Goal: Task Accomplishment & Management: Use online tool/utility

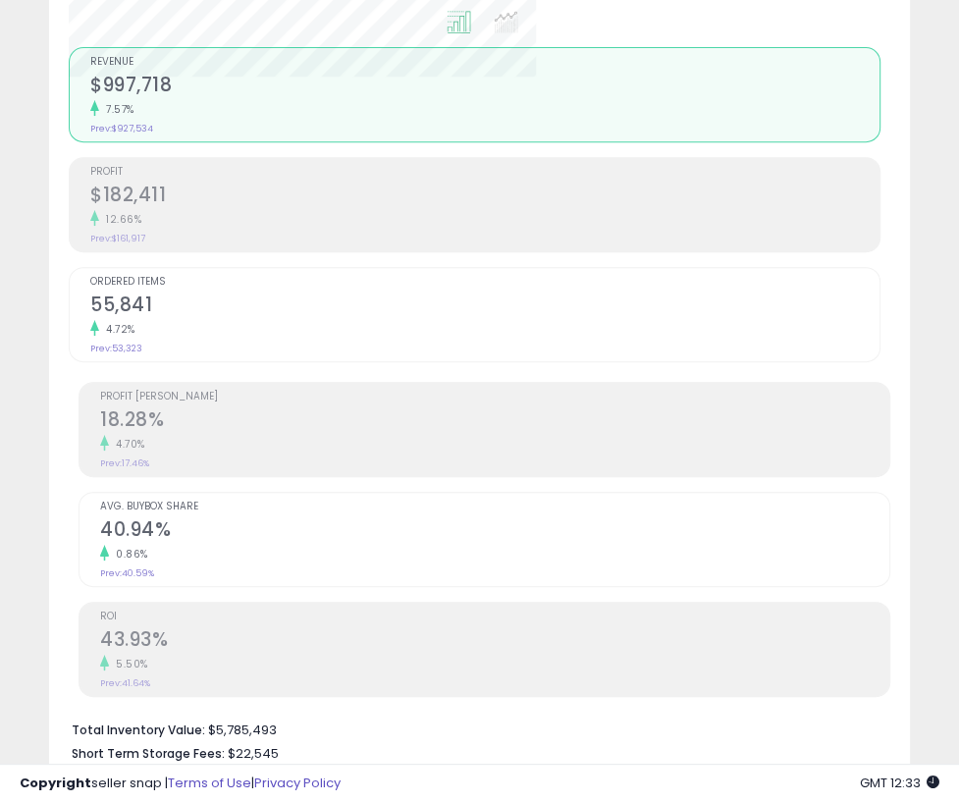
scroll to position [401, 496]
click at [922, 132] on div "Analytics Totals For All Selected Listings Listings With Cost Include Returns" at bounding box center [479, 195] width 890 height 1193
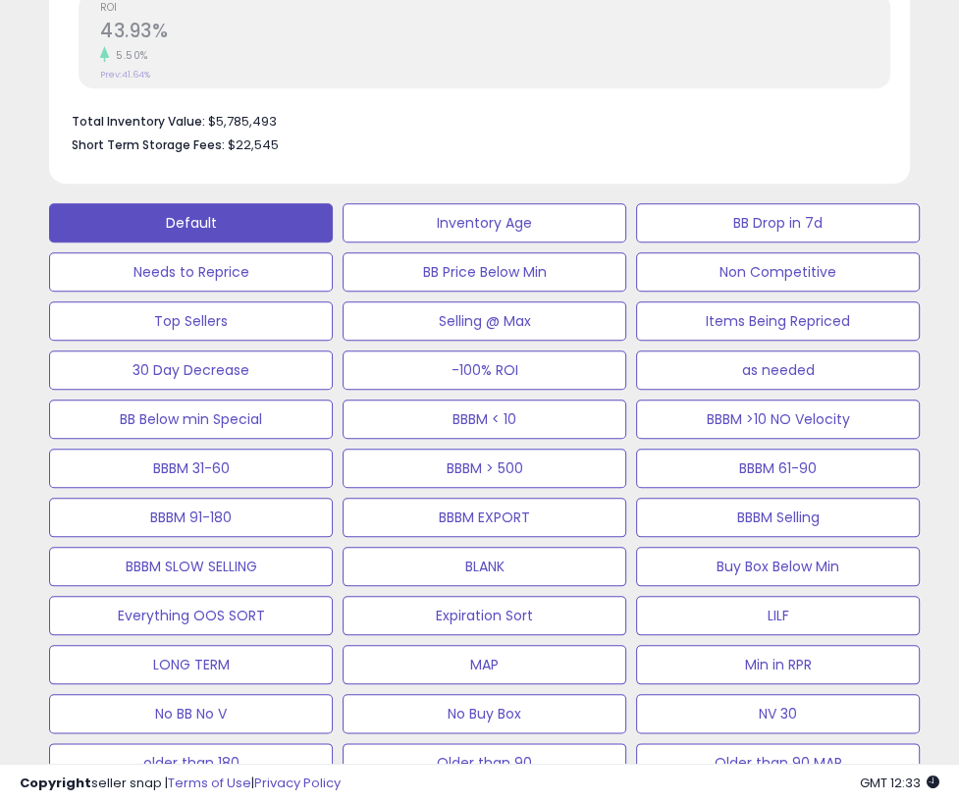
scroll to position [1270, 0]
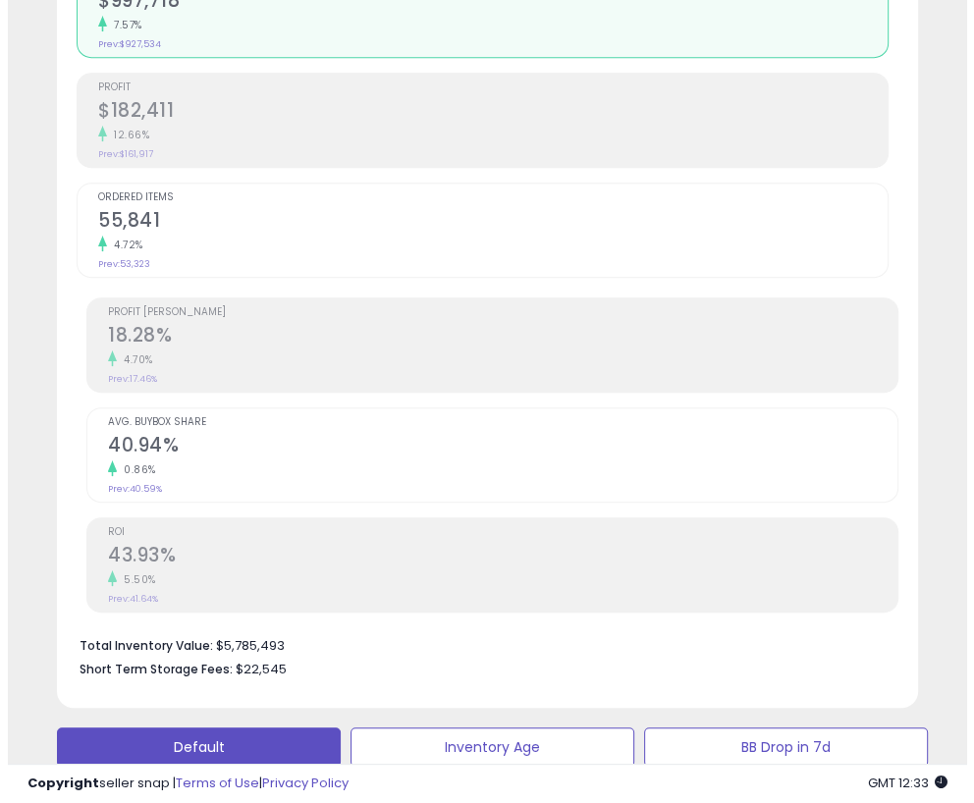
scroll to position [877, 0]
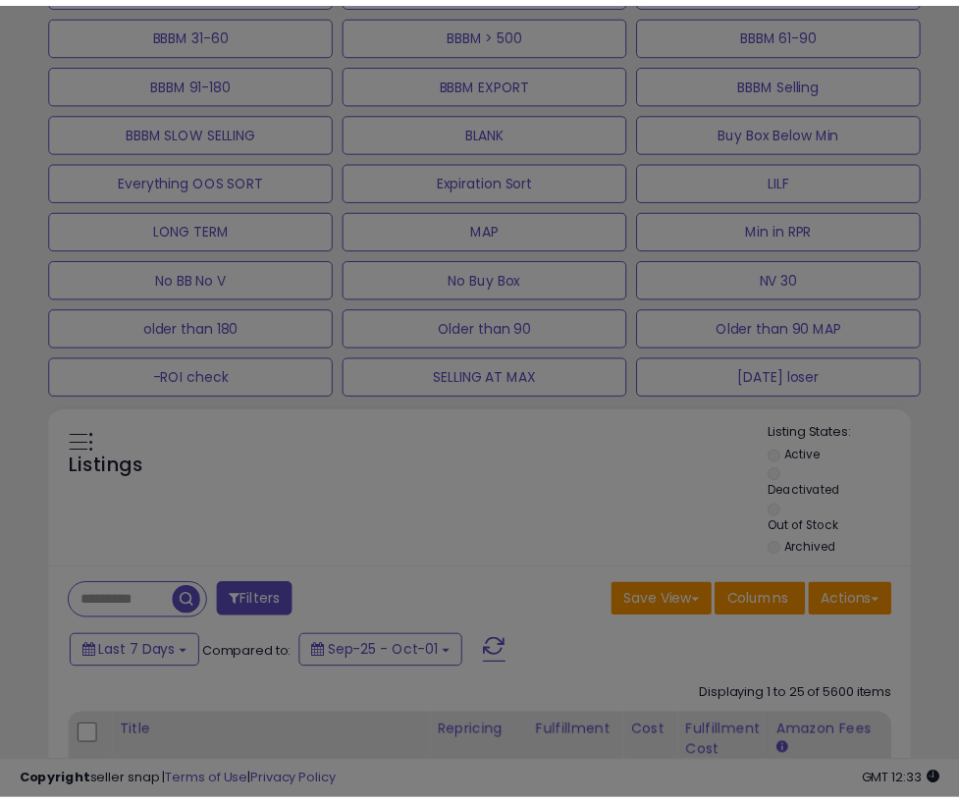
scroll to position [401, 504]
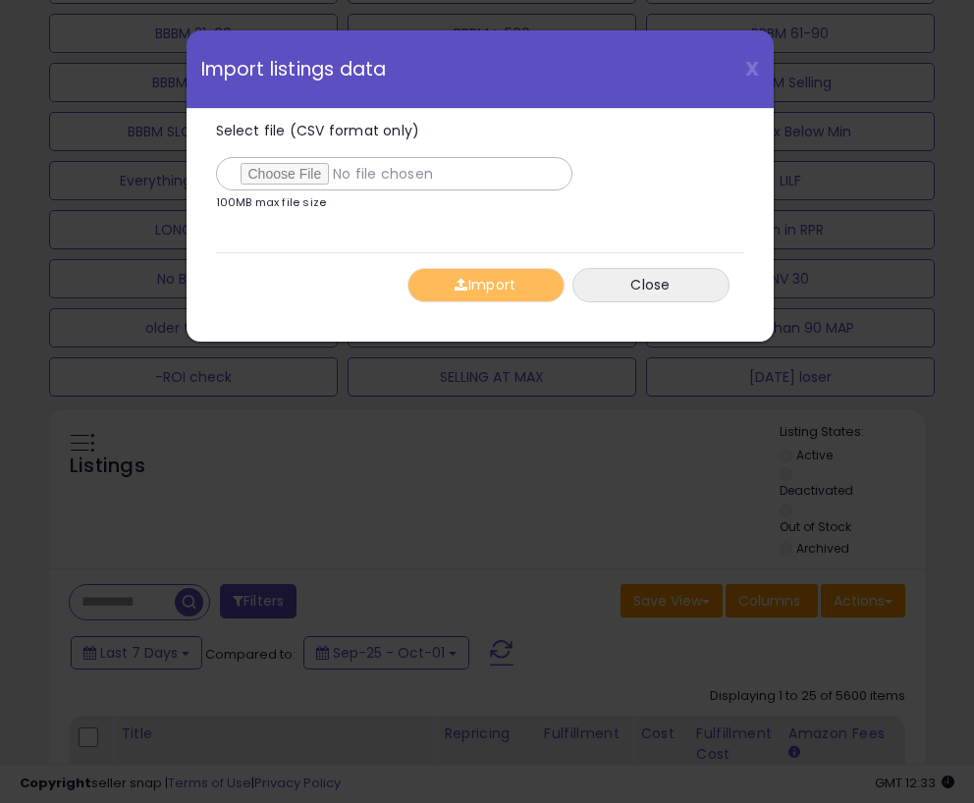
type input "**********"
click at [335, 249] on div "Select file (CSV format only) 100MB max file size 0% [GEOGRAPHIC_DATA] Close" at bounding box center [480, 213] width 528 height 208
click at [485, 287] on button "Import" at bounding box center [485, 285] width 157 height 34
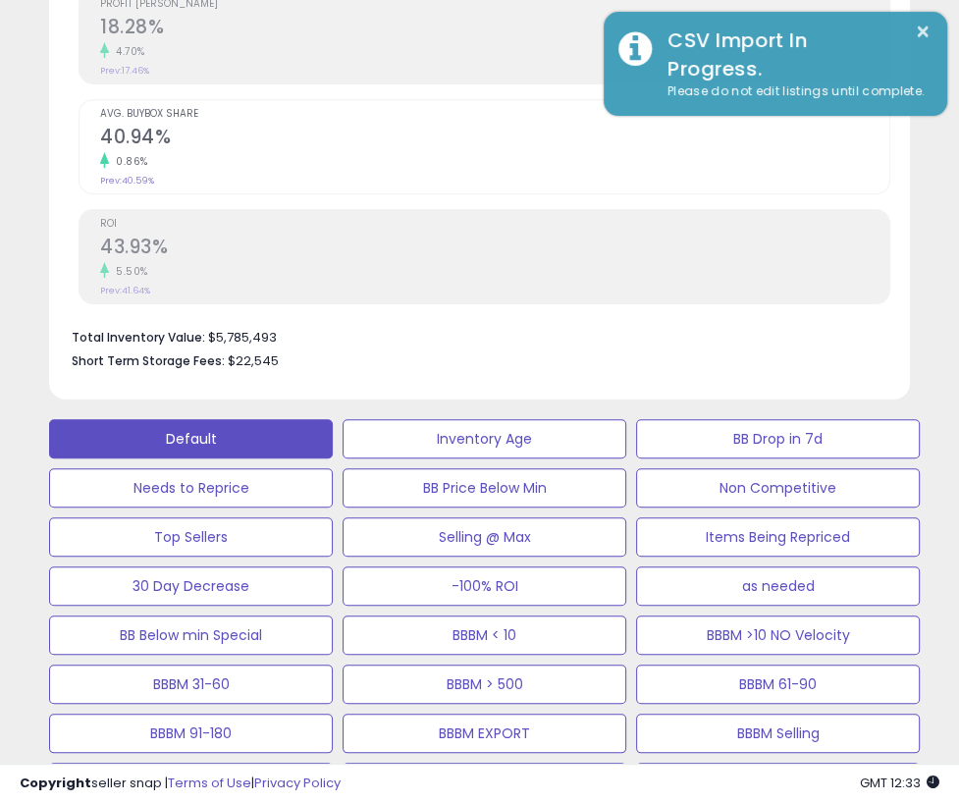
scroll to position [980968, 980875]
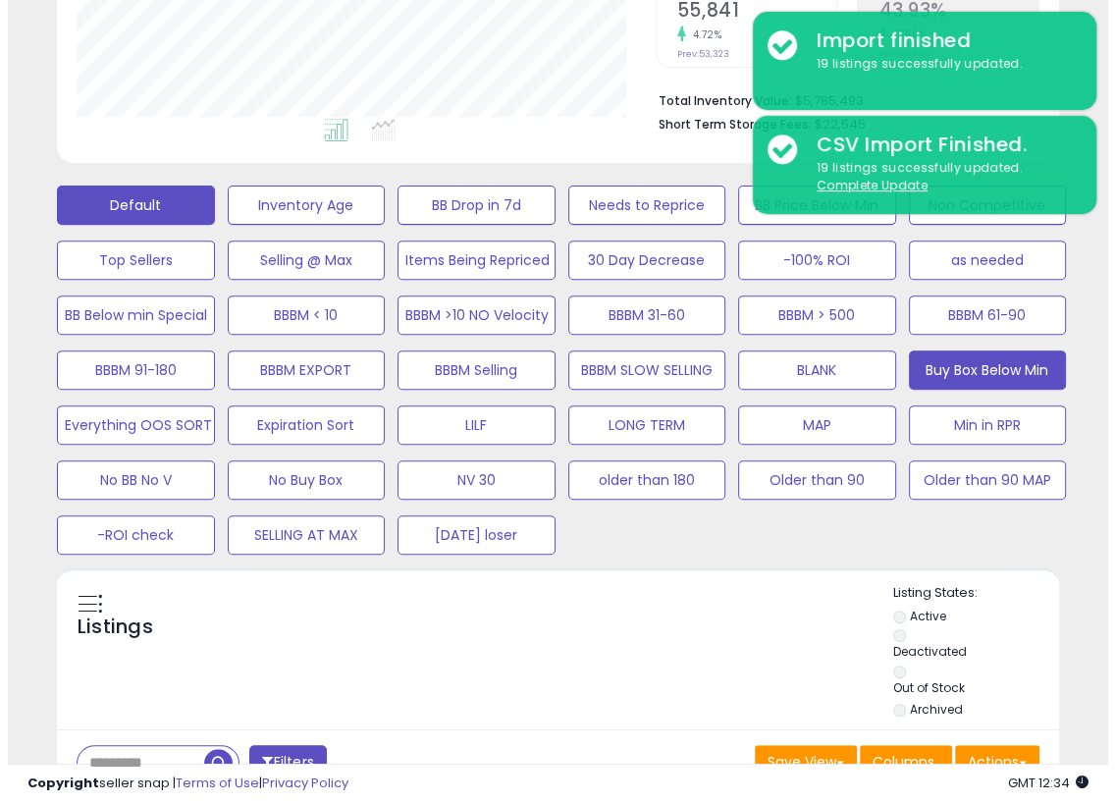
scroll to position [461, 0]
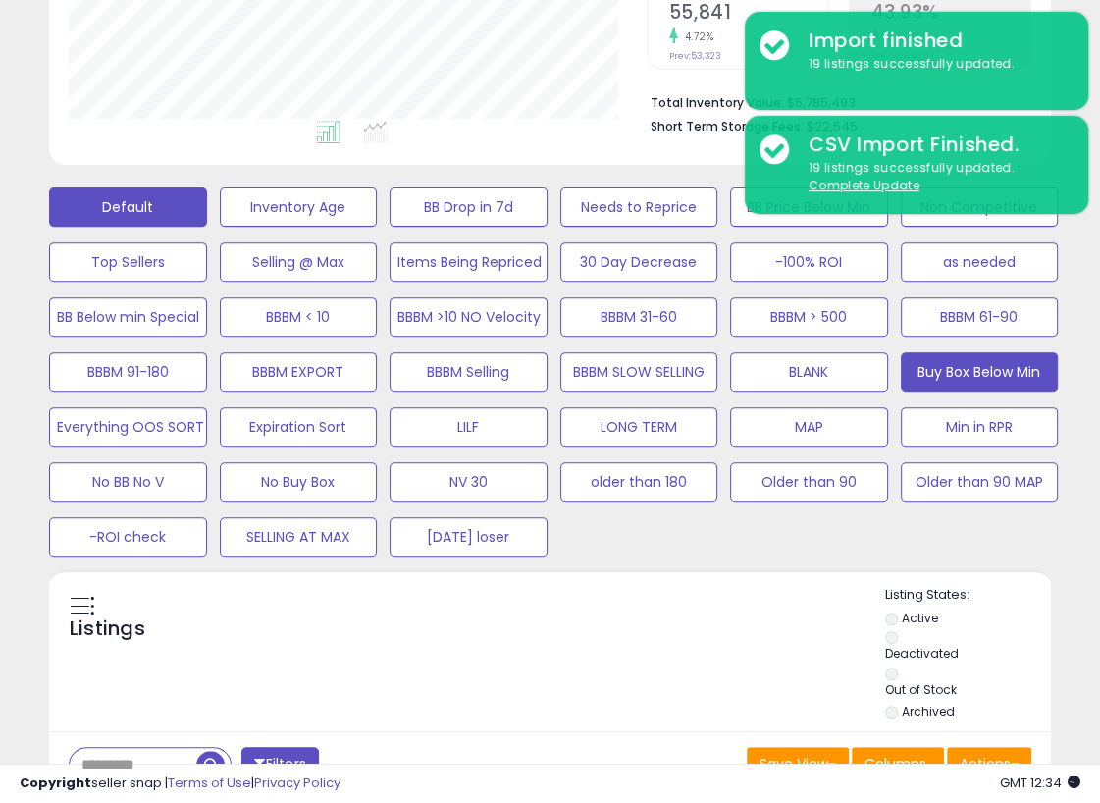
click at [958, 367] on button "Buy Box Below Min" at bounding box center [980, 371] width 158 height 39
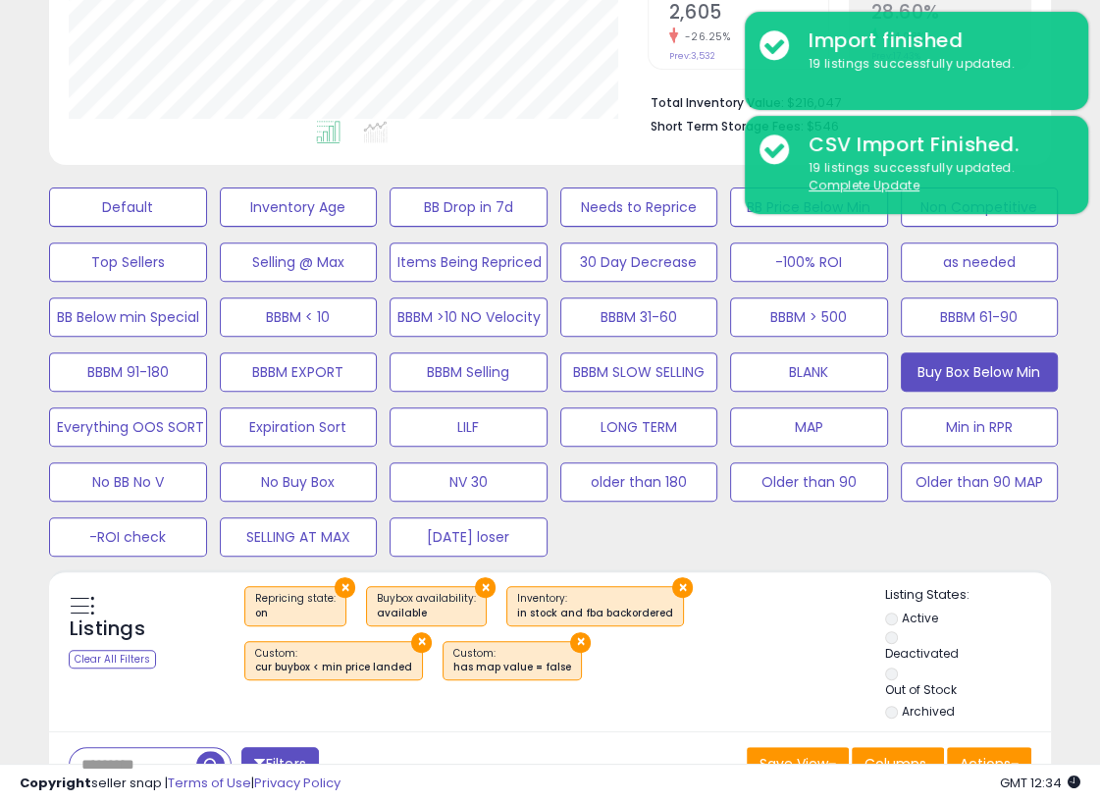
scroll to position [401, 578]
click at [958, 538] on div "Default Inventory Age BB Drop in 7d Needs to Reprice BB Price Below Min Non Com…" at bounding box center [550, 367] width 1051 height 385
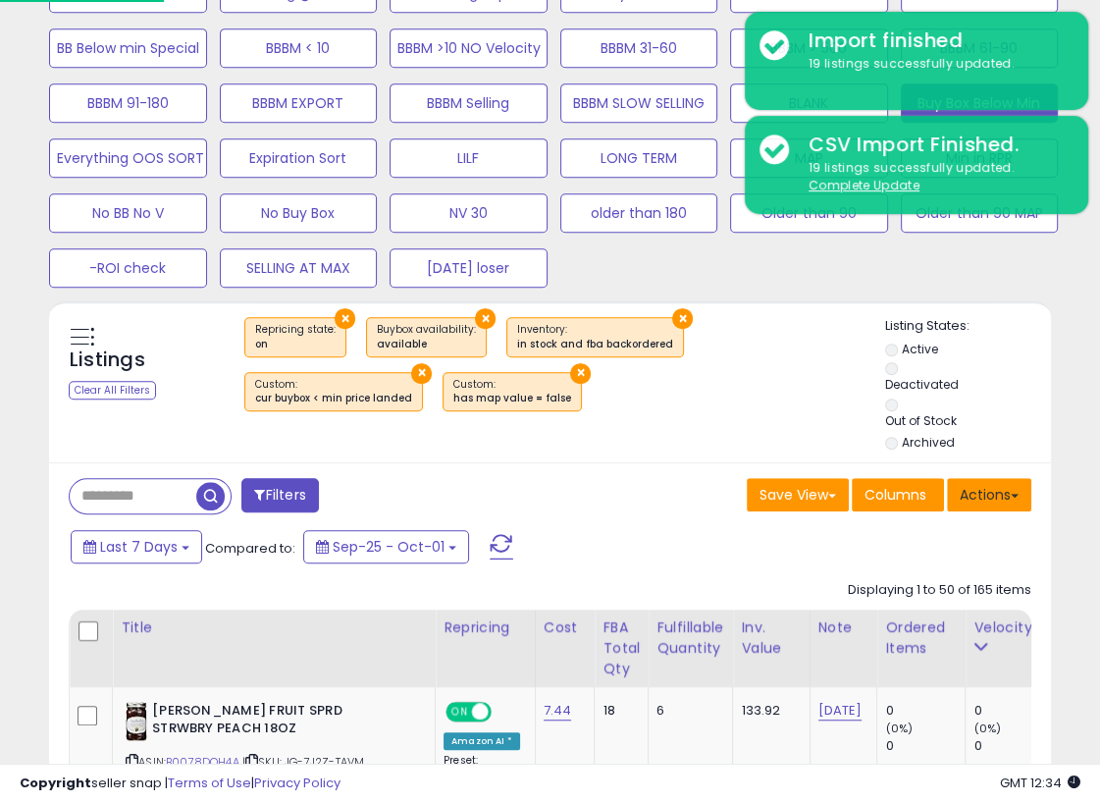
scroll to position [731, 0]
click at [958, 490] on button "Actions" at bounding box center [989, 493] width 84 height 33
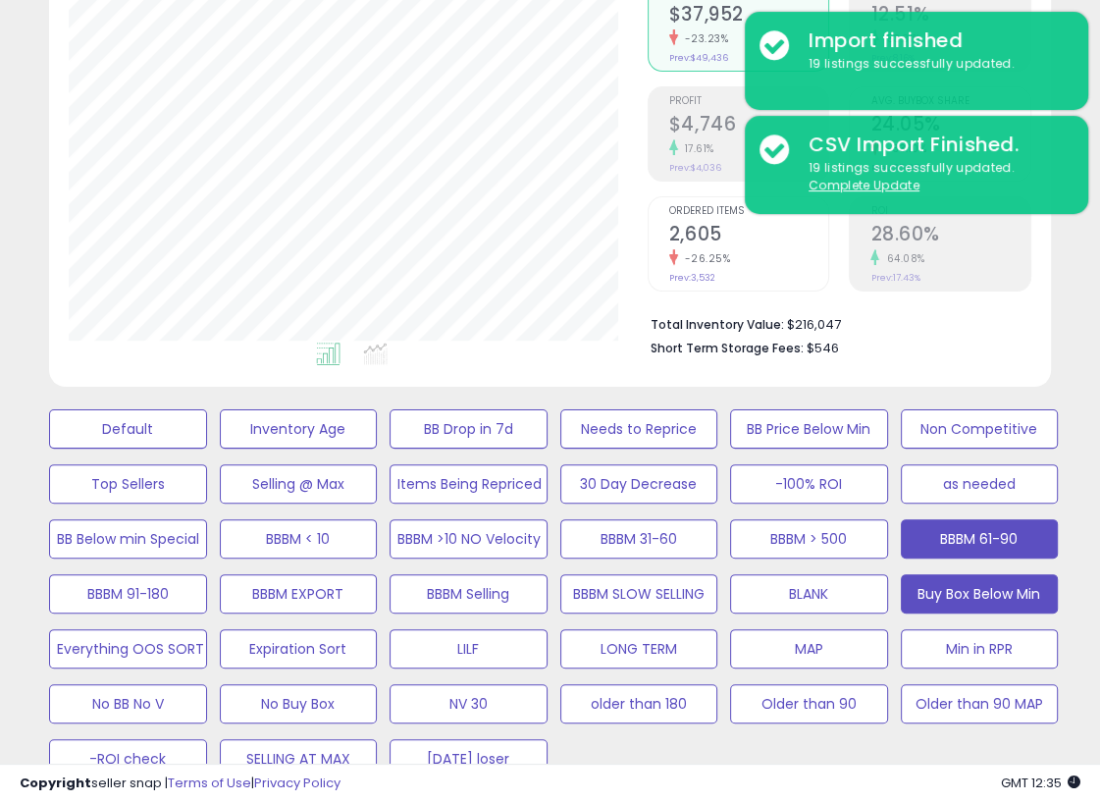
scroll to position [672, 0]
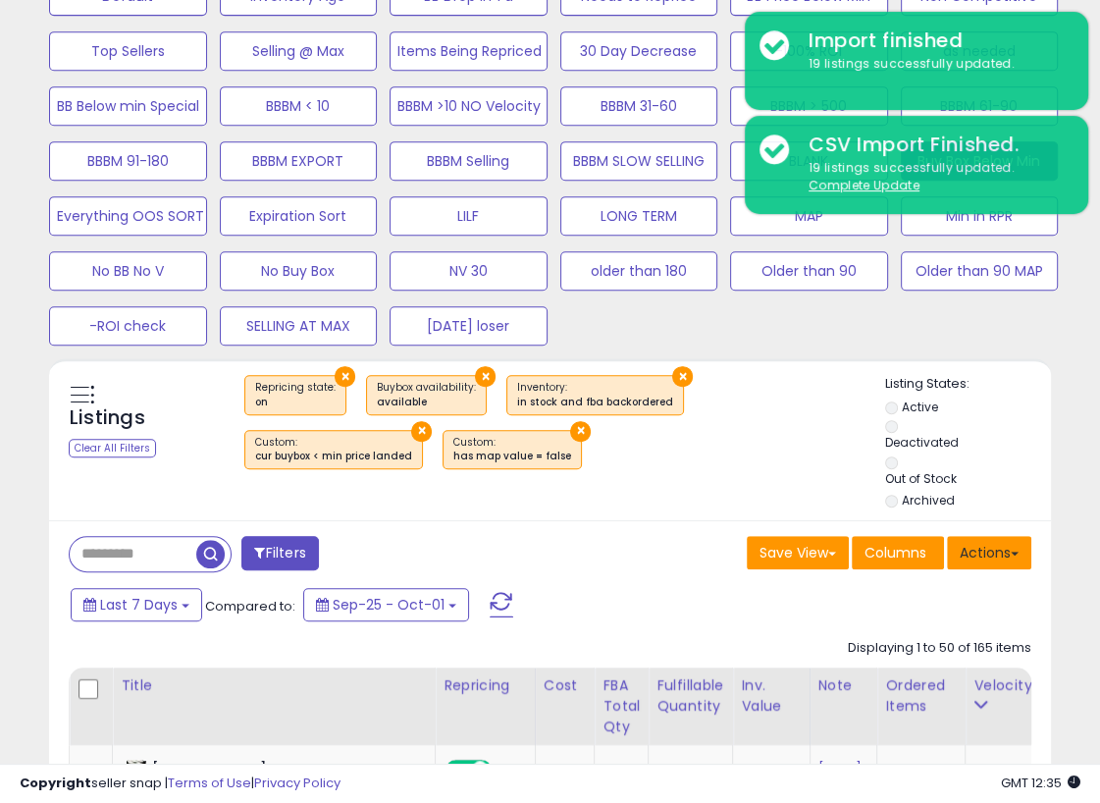
click at [958, 549] on button "Actions" at bounding box center [989, 552] width 84 height 33
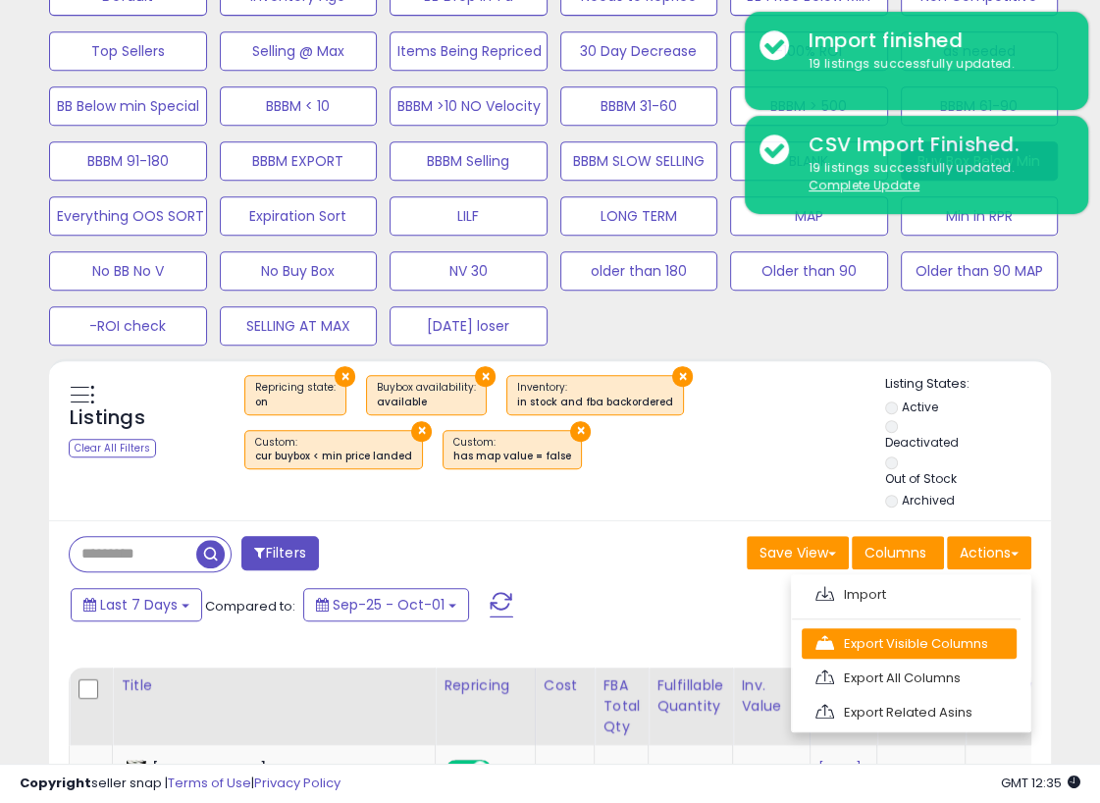
click at [879, 637] on link "Export Visible Columns" at bounding box center [909, 643] width 215 height 30
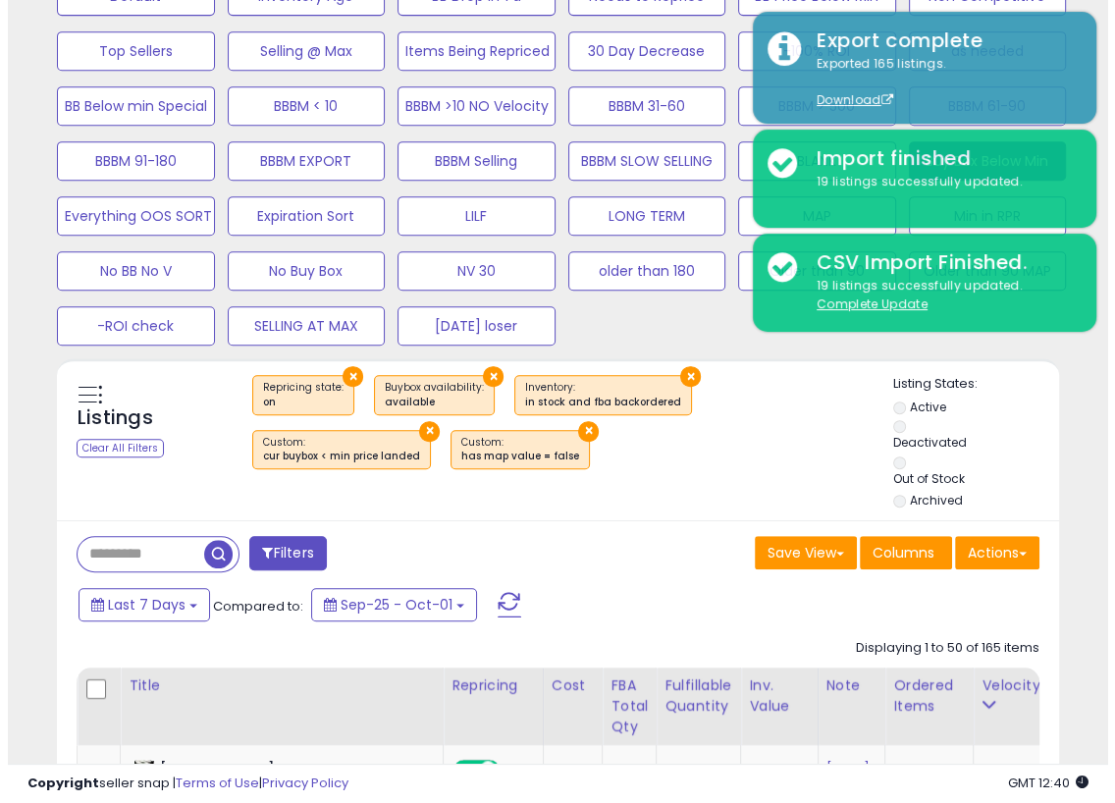
scroll to position [280, 0]
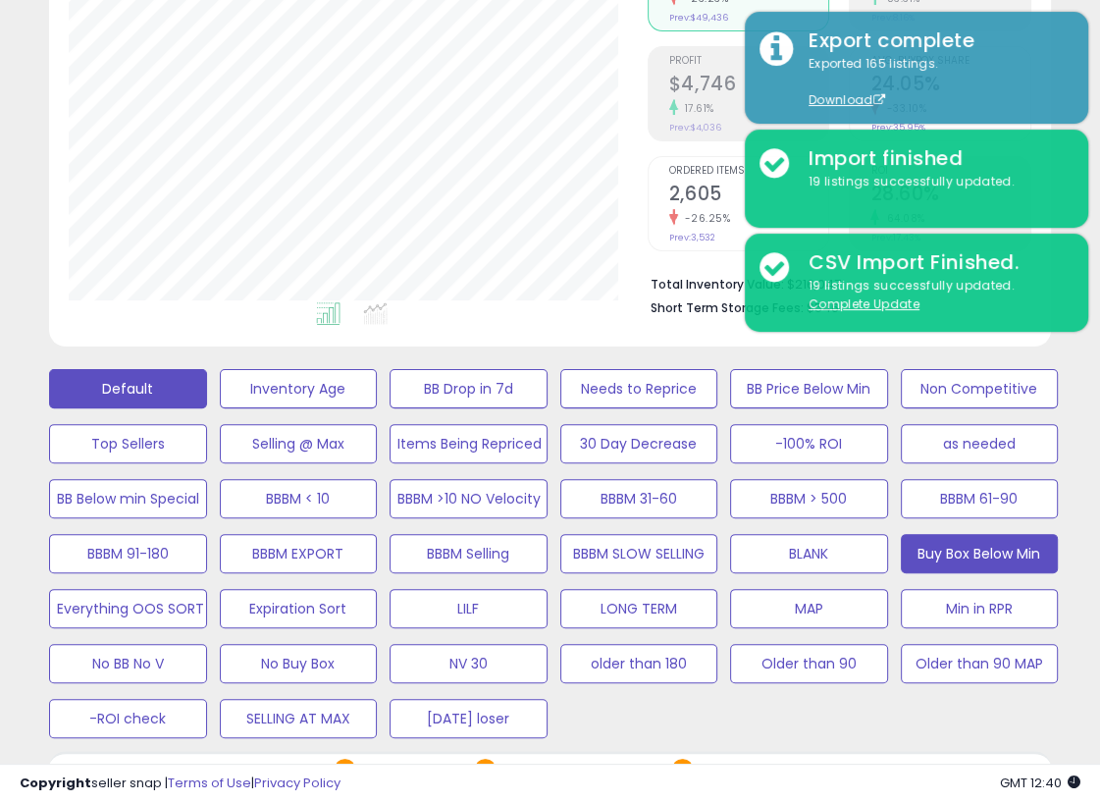
click at [125, 393] on button "Default" at bounding box center [128, 388] width 158 height 39
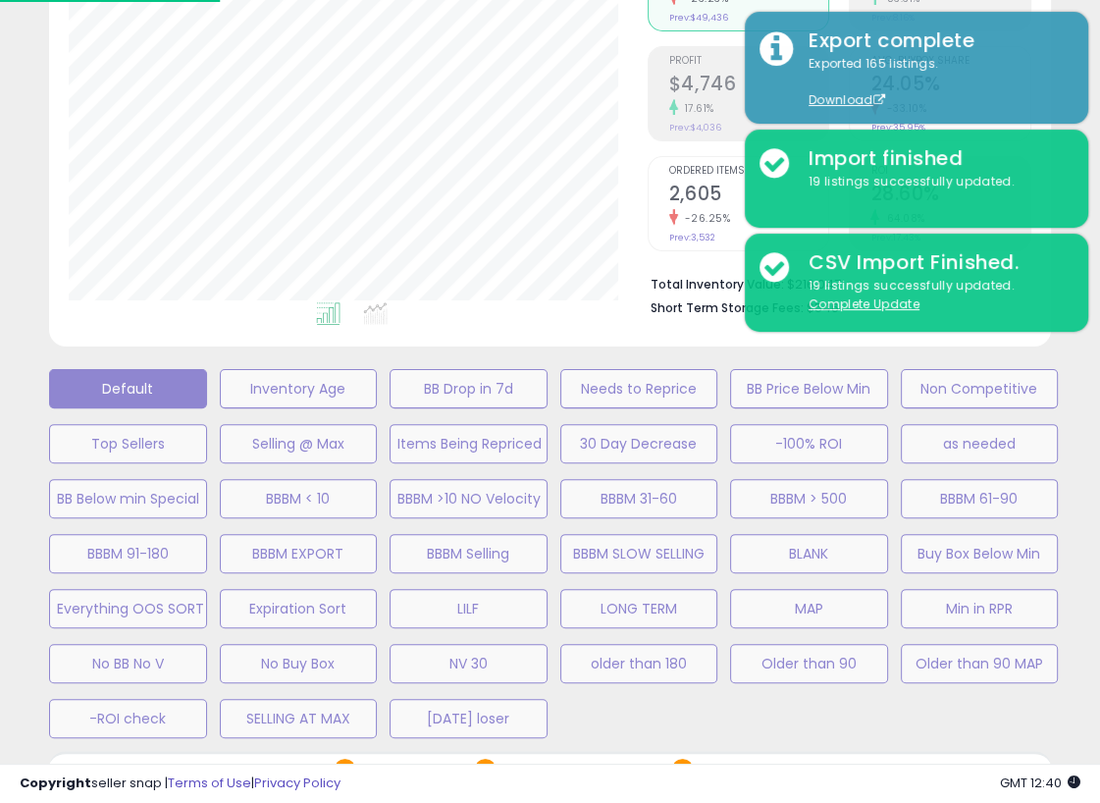
scroll to position [401, 587]
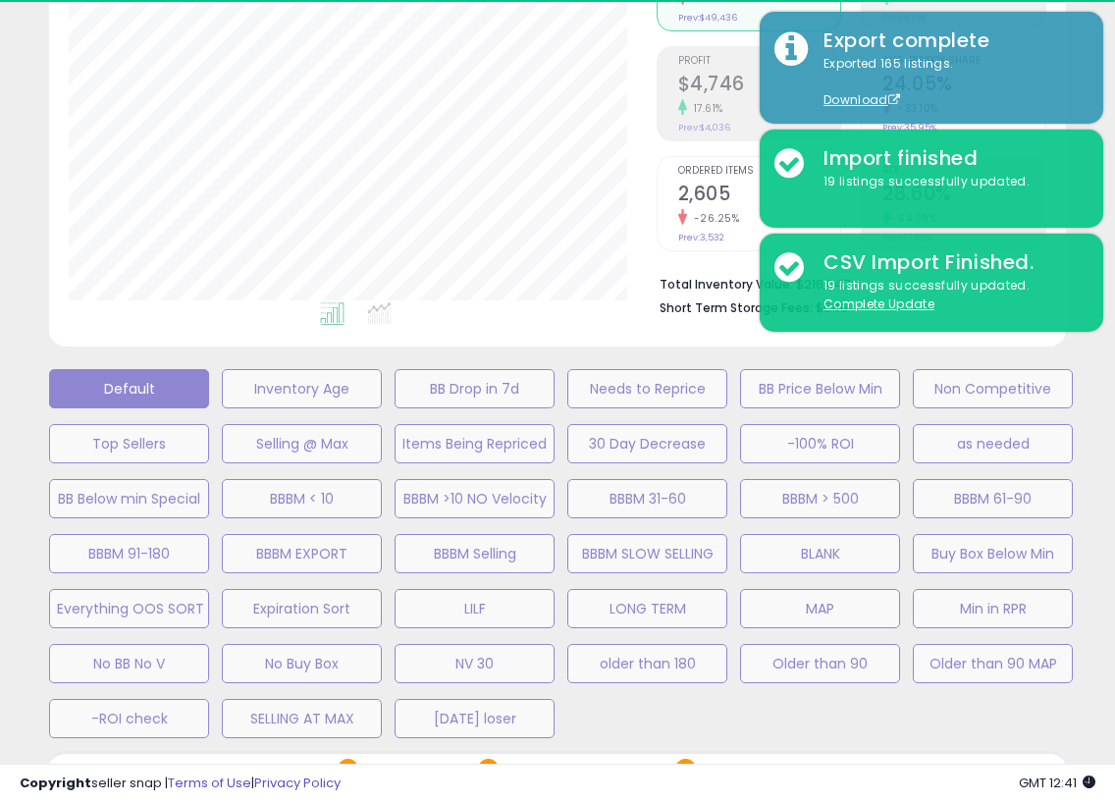
select select "**"
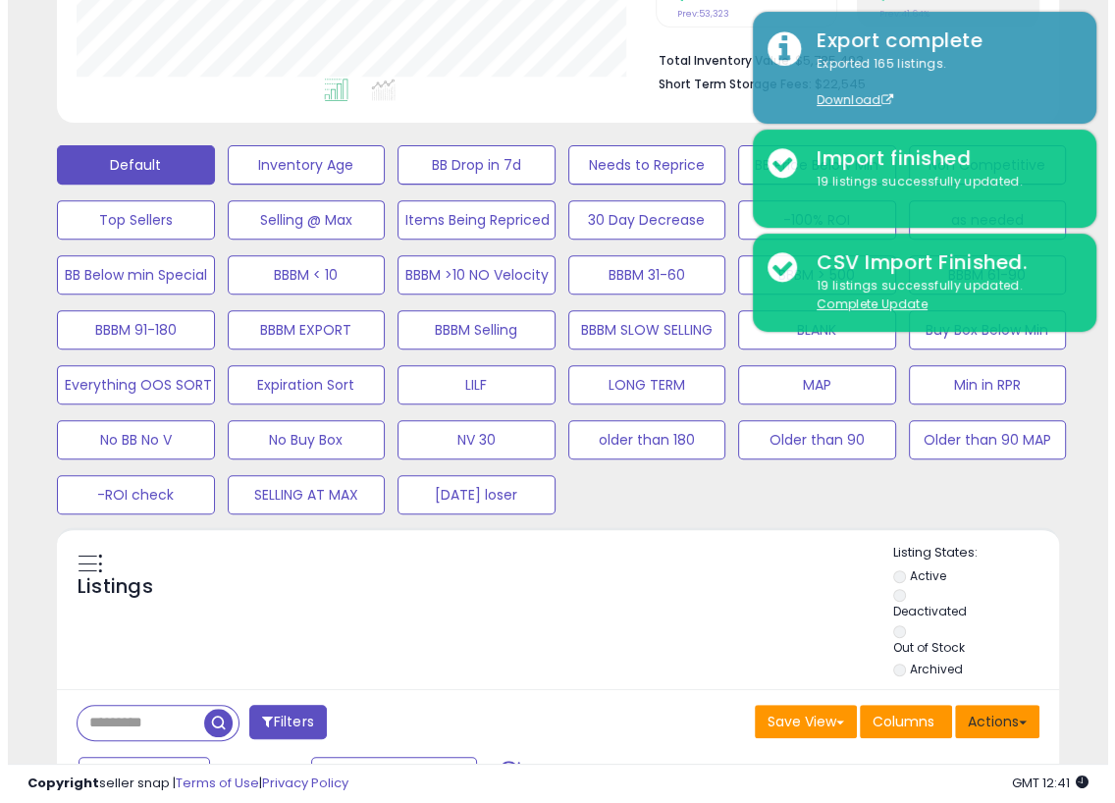
scroll to position [510, 0]
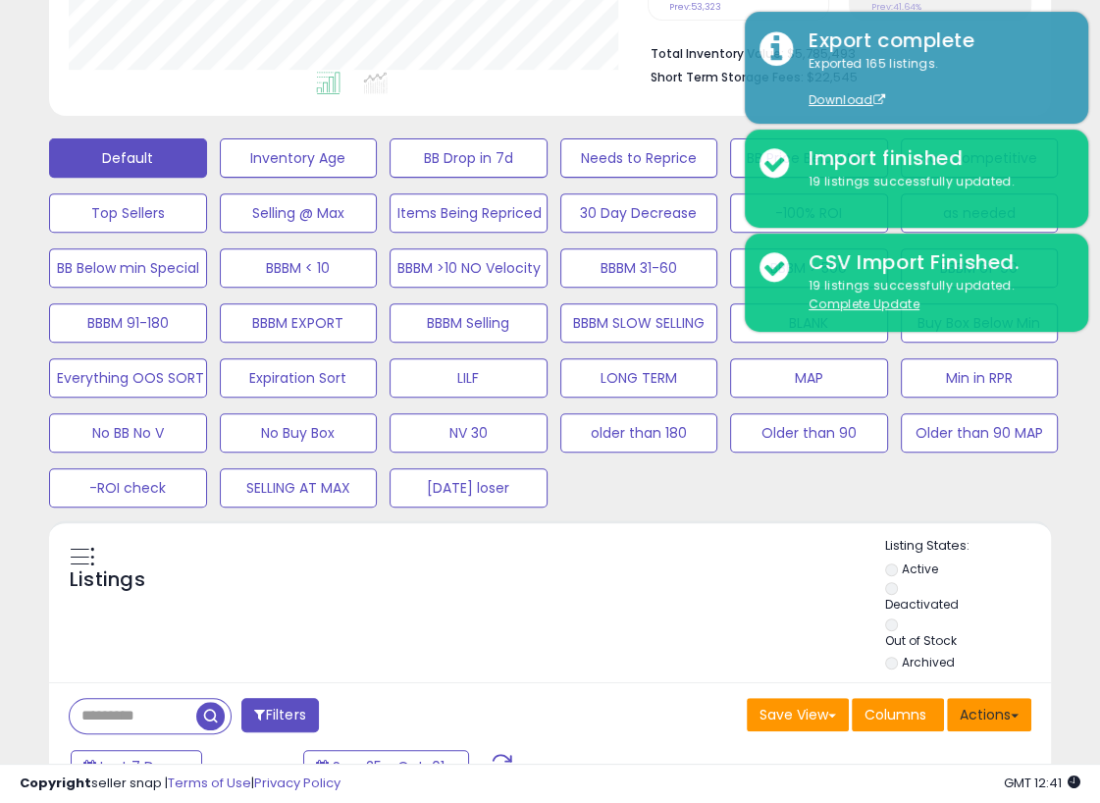
click at [958, 713] on span at bounding box center [1015, 715] width 8 height 4
click at [880, 749] on link "Import" at bounding box center [909, 756] width 215 height 30
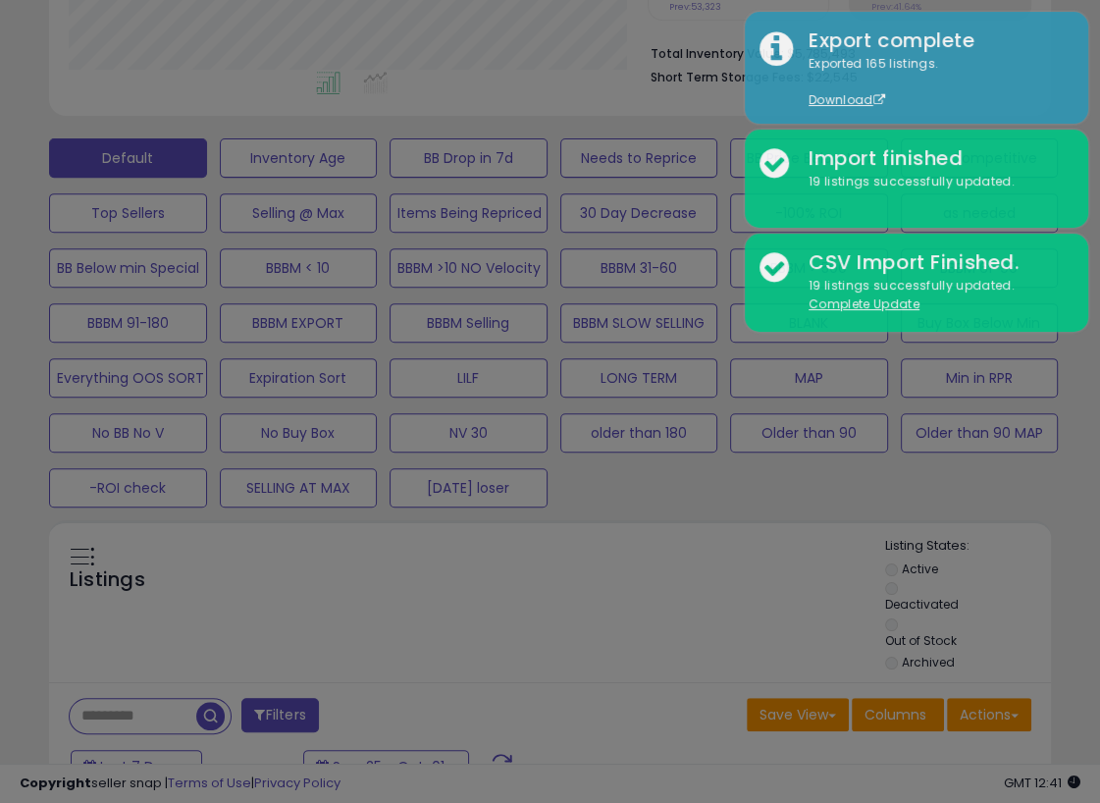
scroll to position [401, 587]
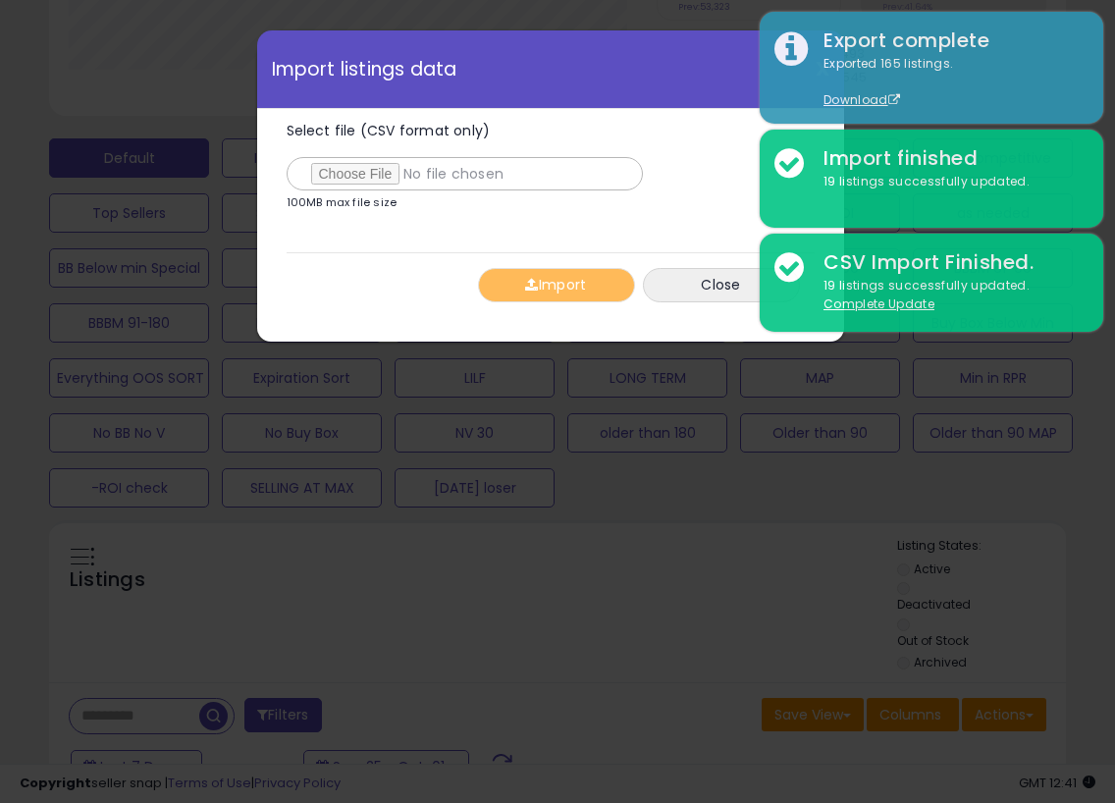
type input "**********"
click at [354, 276] on div "Import Close" at bounding box center [551, 284] width 528 height 65
click at [537, 291] on button "Import" at bounding box center [556, 285] width 157 height 34
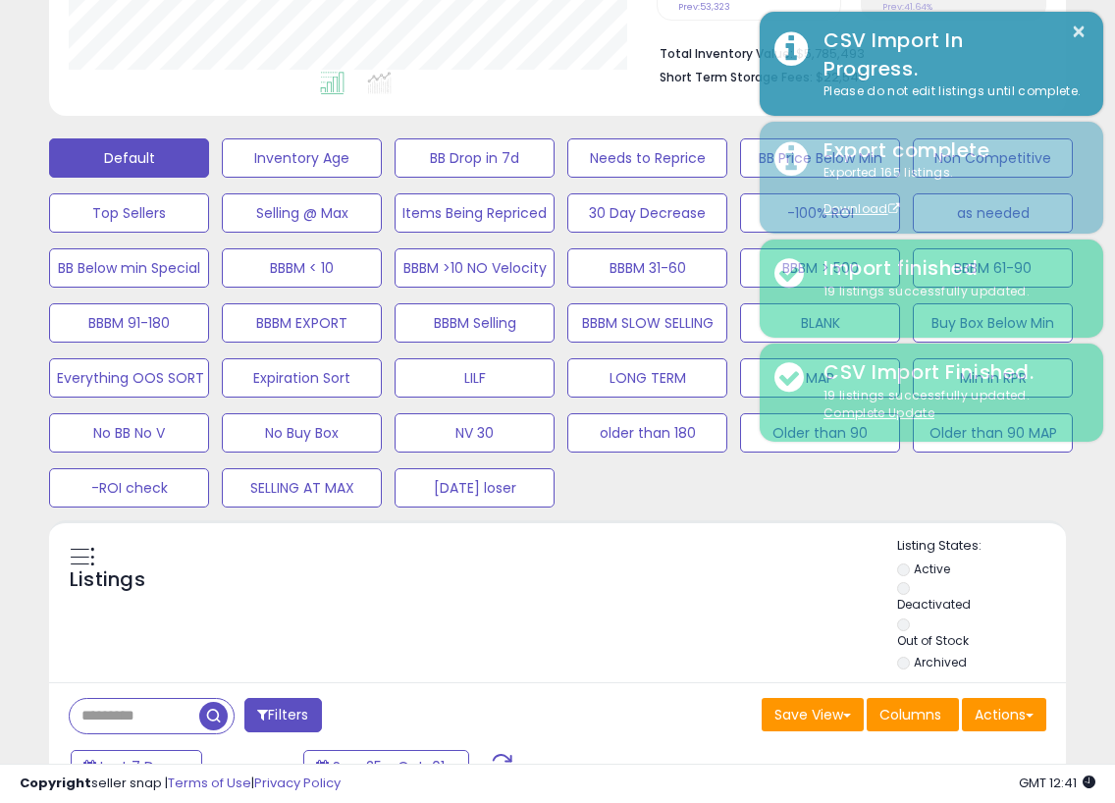
scroll to position [980968, 980793]
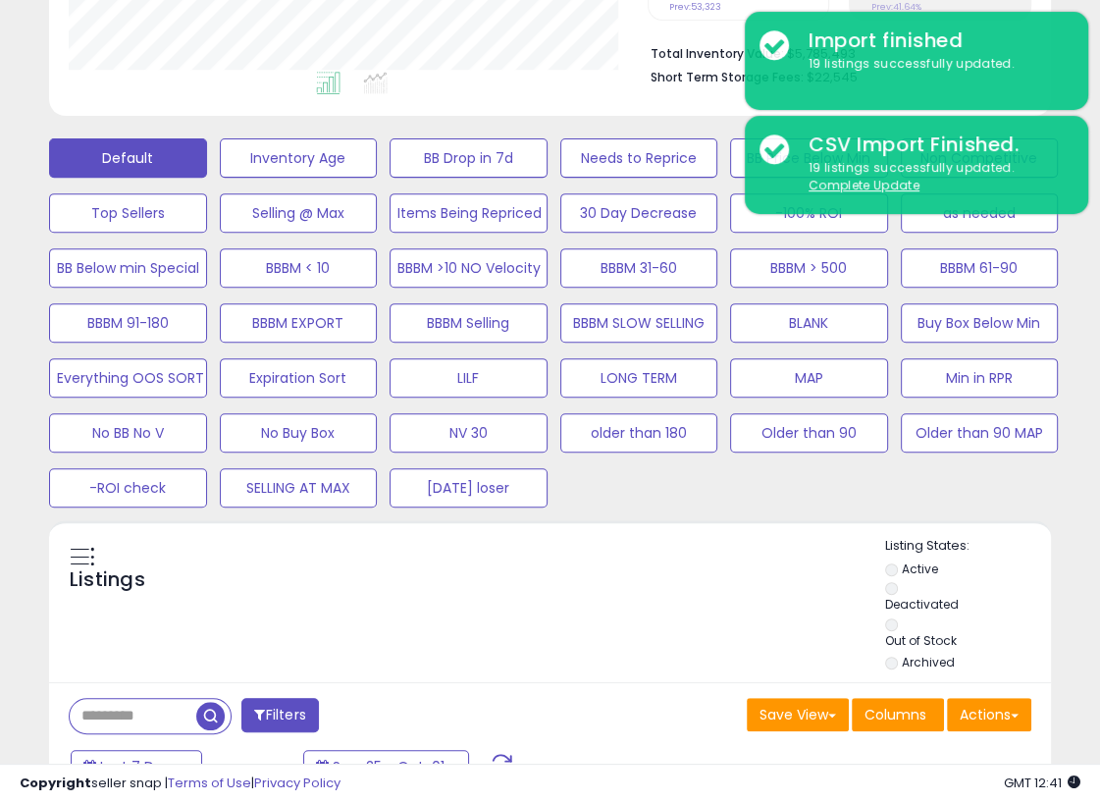
click at [515, 600] on div "Listings" at bounding box center [550, 606] width 1002 height 138
click at [958, 488] on div "Default Inventory Age BB Drop in 7d Needs to Reprice BB Price Below Min Non Com…" at bounding box center [550, 318] width 1051 height 385
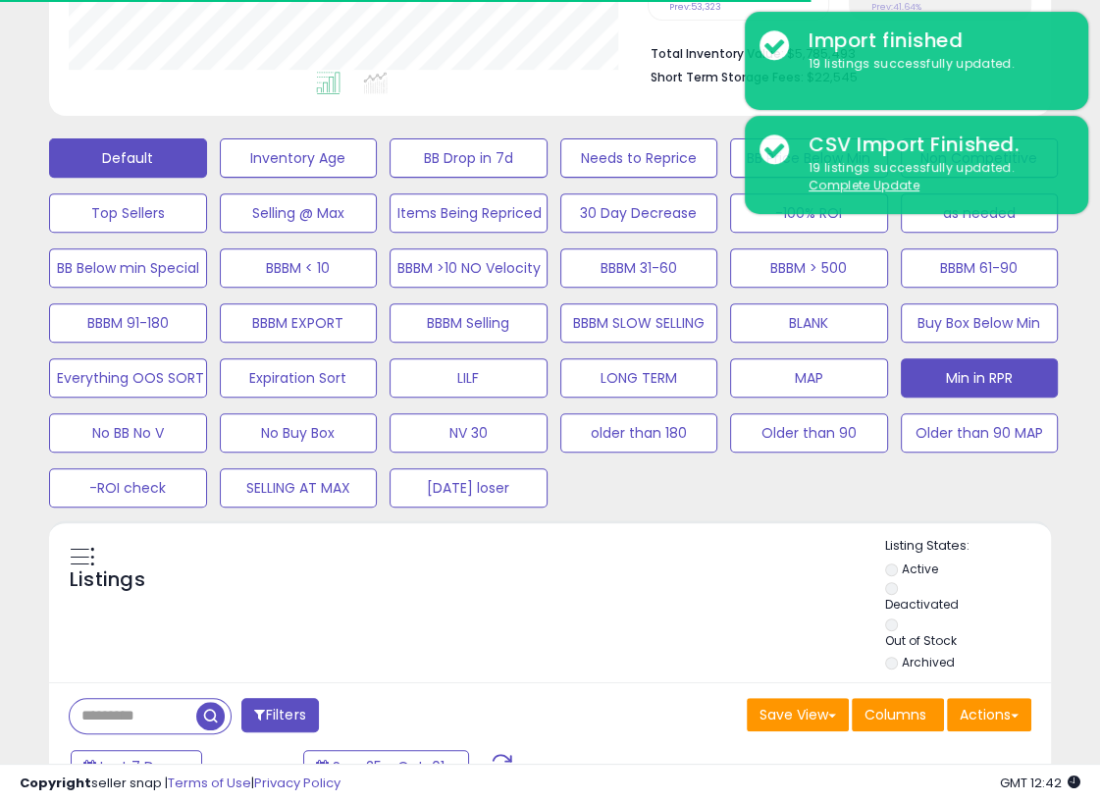
click at [958, 378] on button "Min in RPR" at bounding box center [980, 377] width 158 height 39
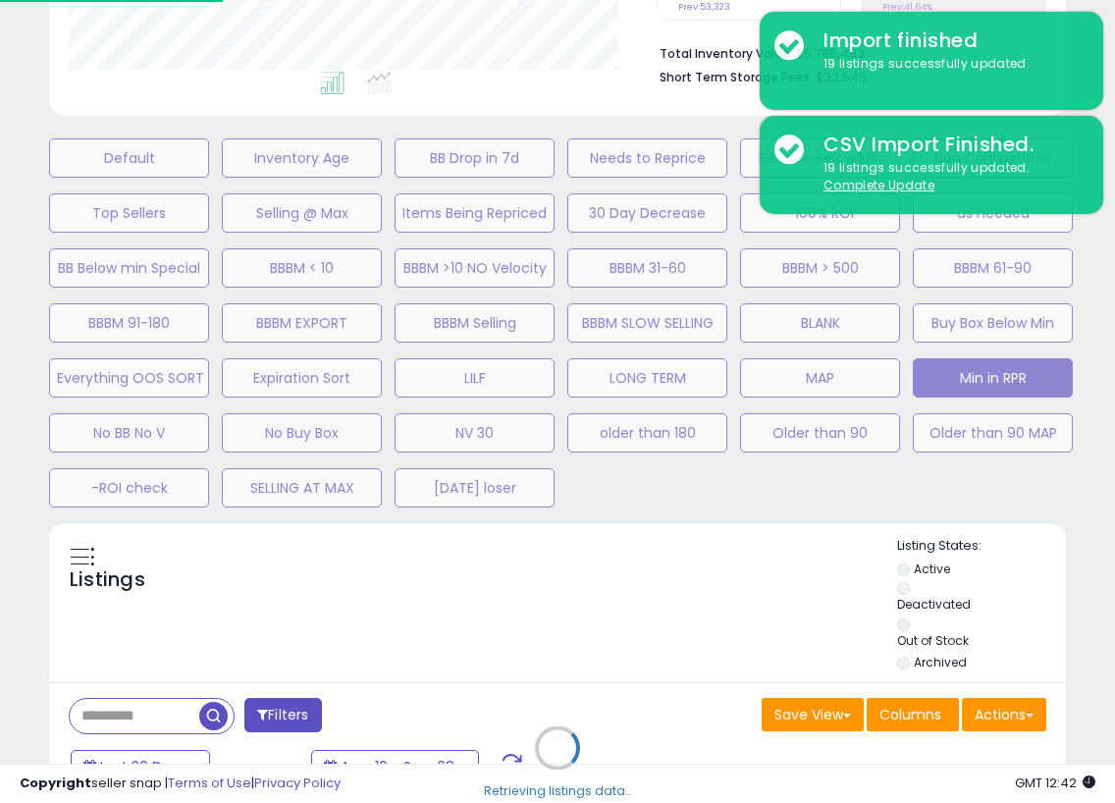
scroll to position [980968, 980784]
select select "**"
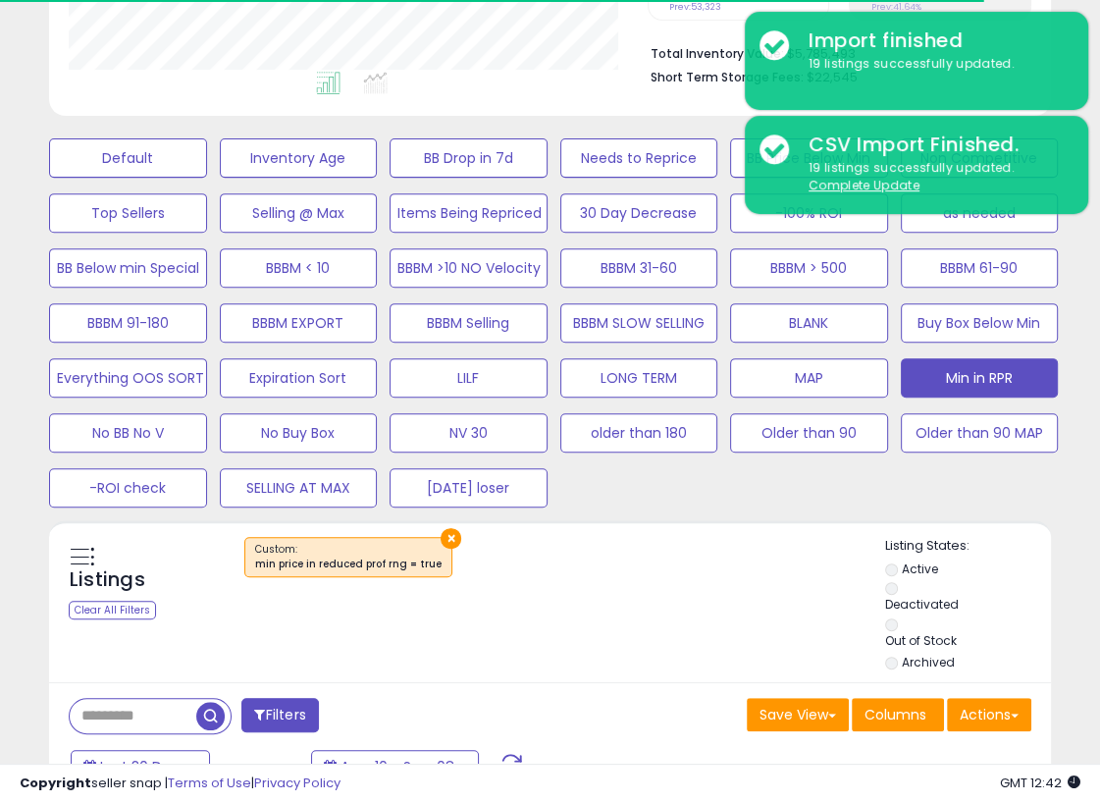
scroll to position [401, 578]
click at [958, 459] on div "Default Inventory Age BB Drop in 7d Needs to Reprice BB Price Below Min Non Com…" at bounding box center [550, 318] width 1051 height 385
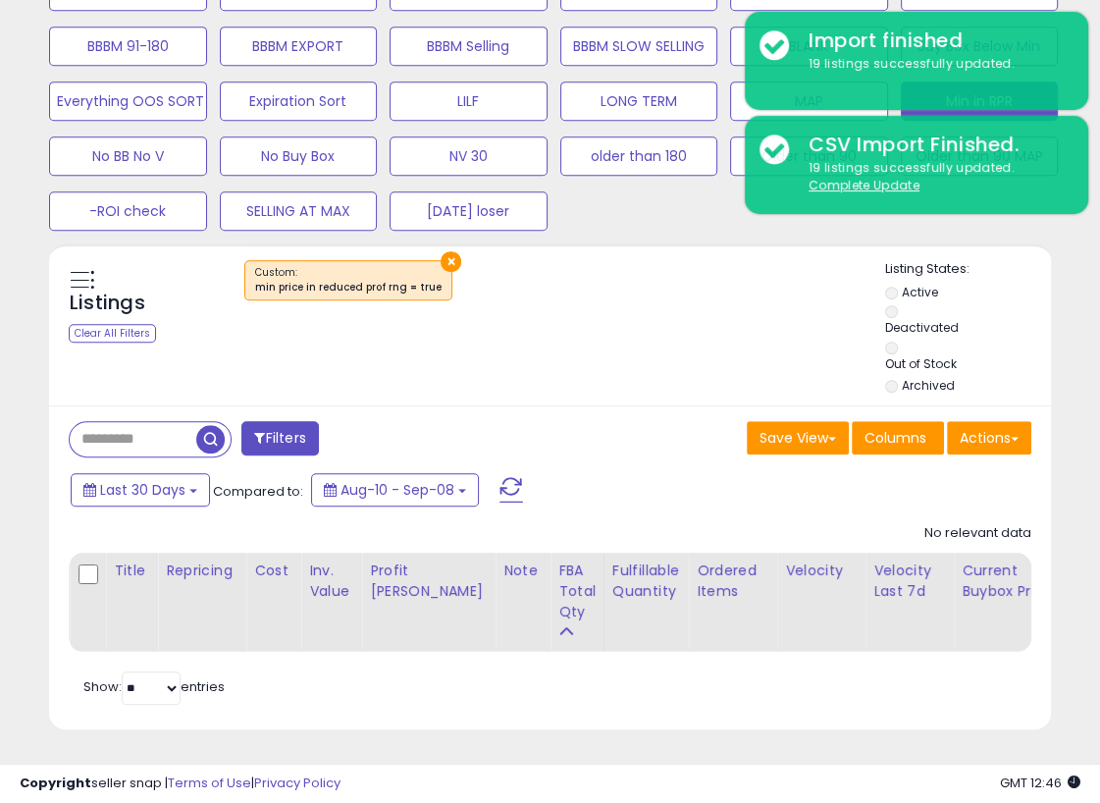
click at [958, 316] on ul "Active Deactivated Out of Stock Archived" at bounding box center [968, 341] width 166 height 115
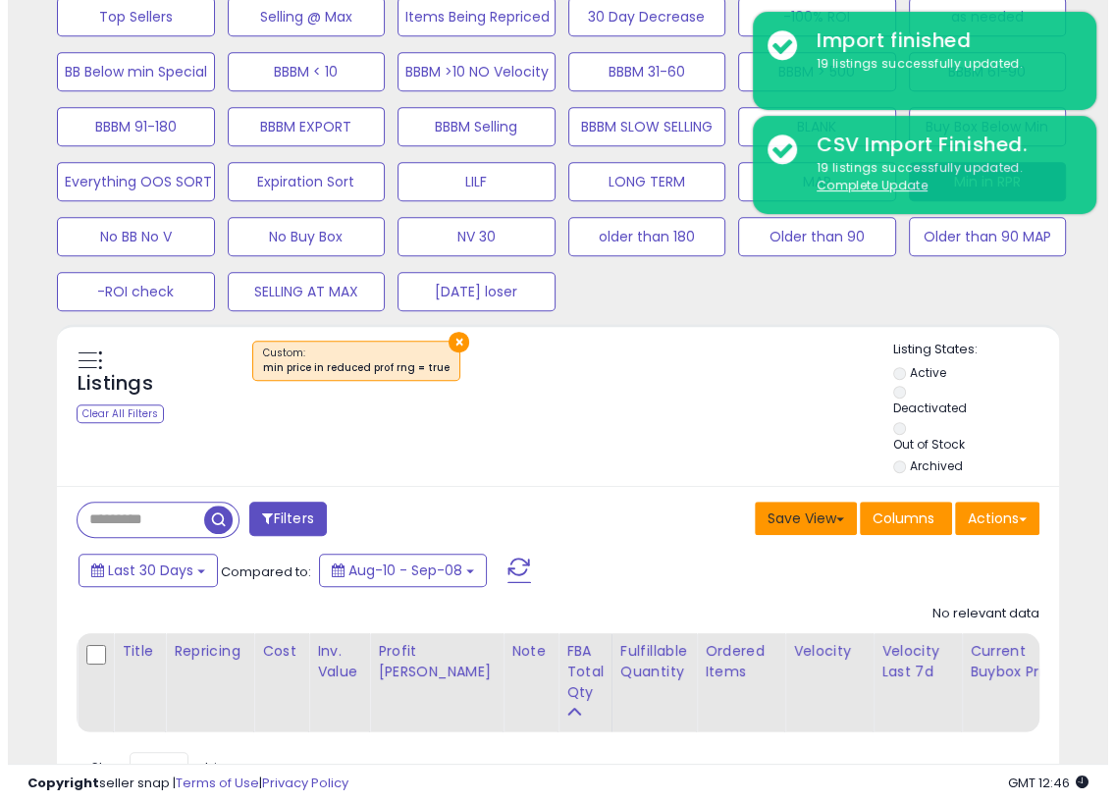
scroll to position [447, 0]
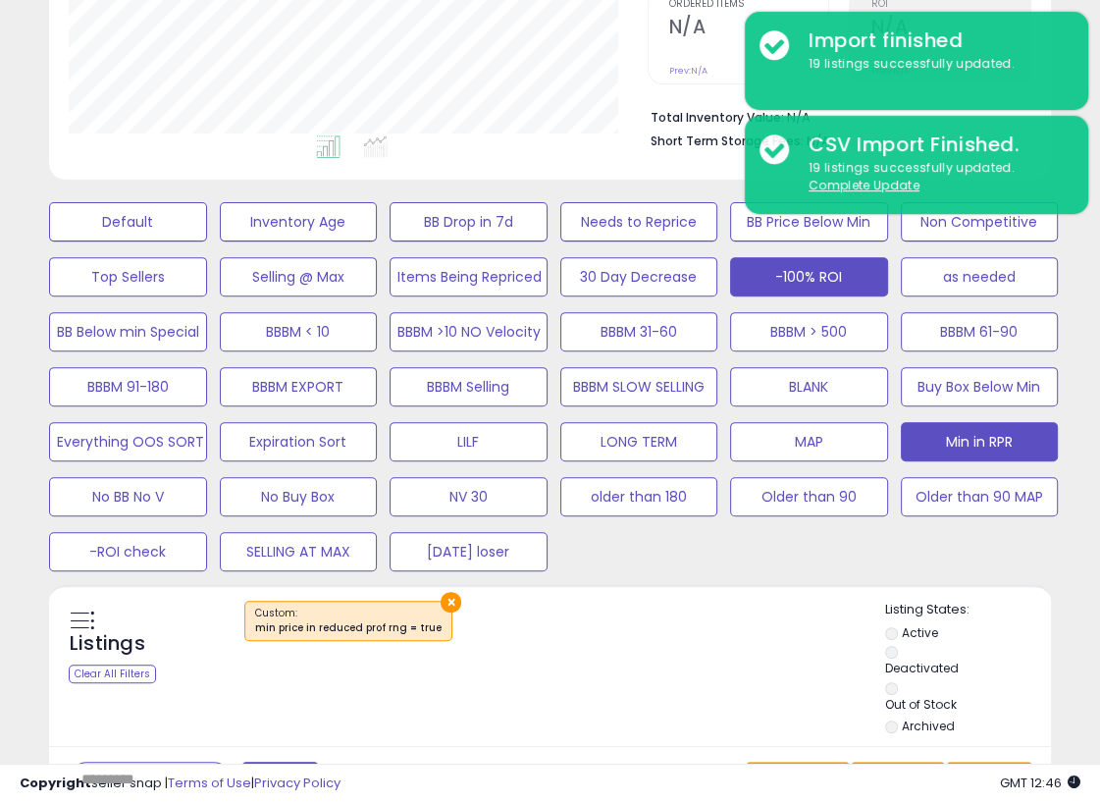
click at [822, 269] on button "-100% ROI" at bounding box center [809, 276] width 158 height 39
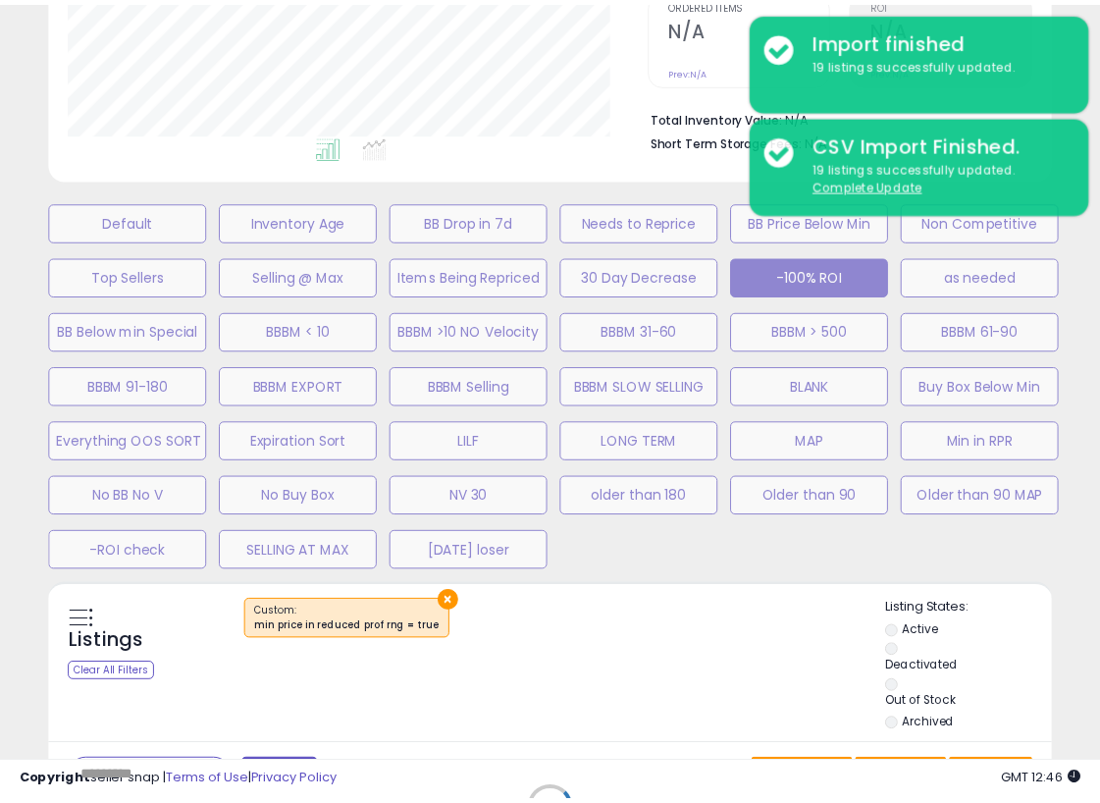
scroll to position [401, 587]
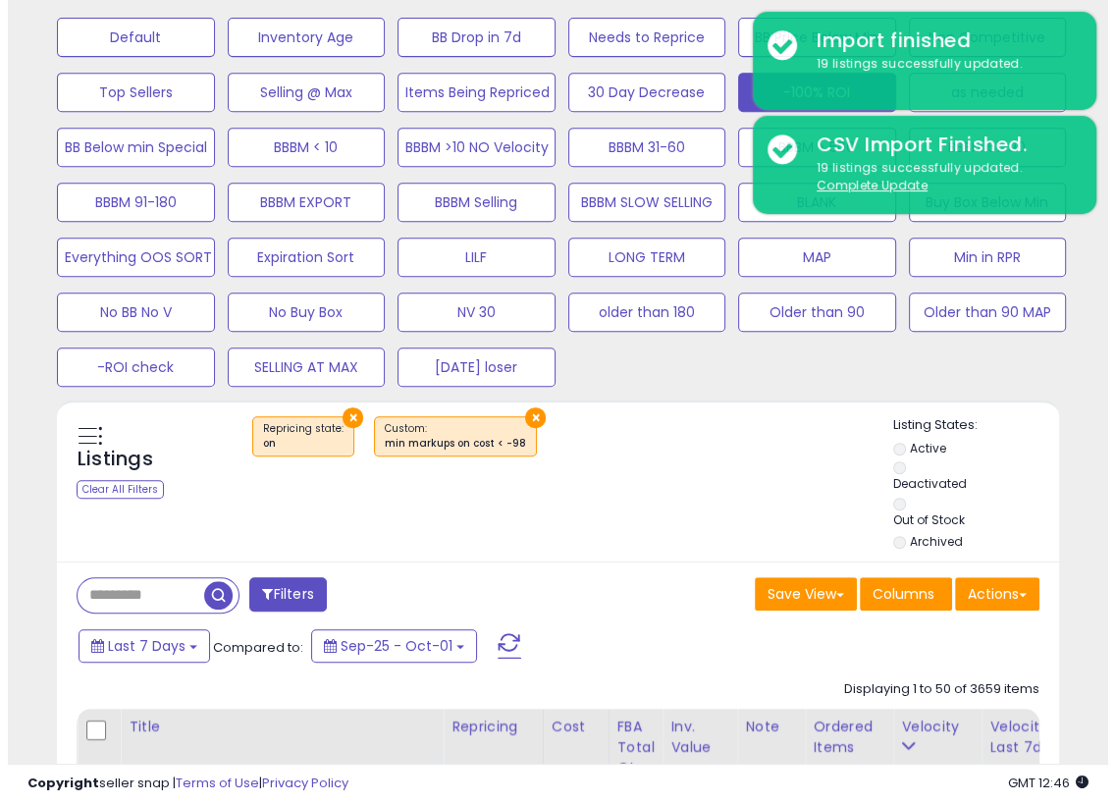
scroll to position [642, 0]
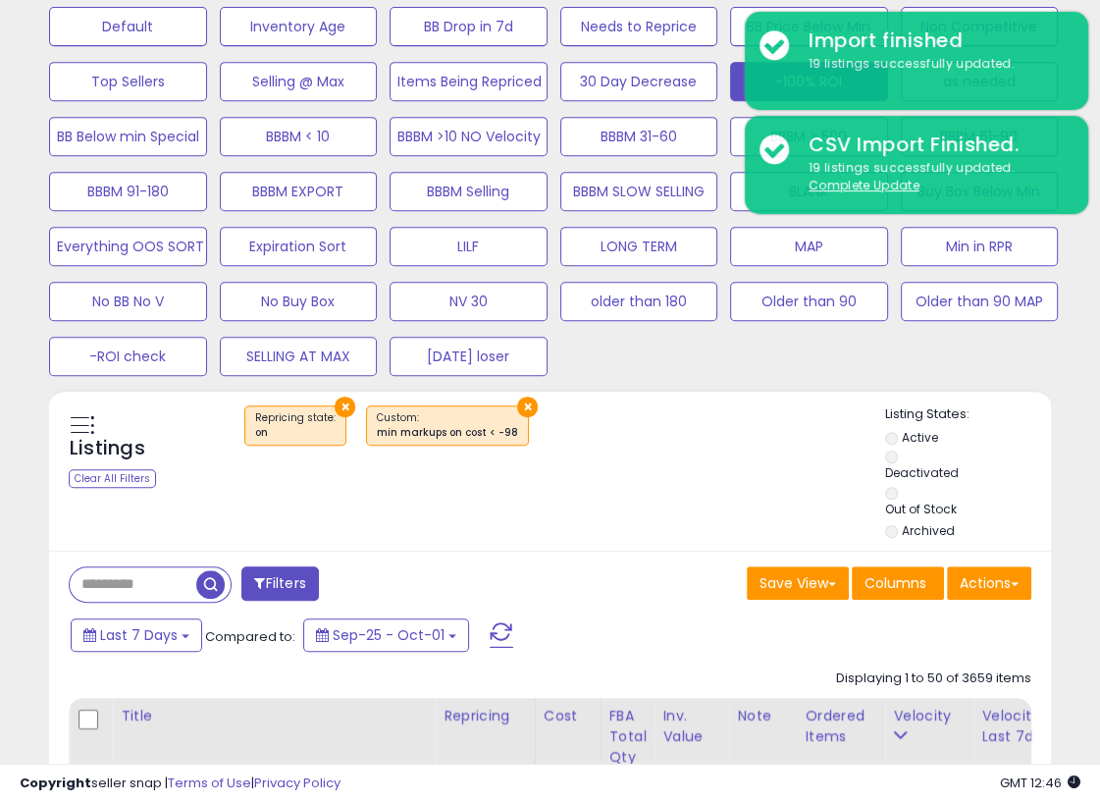
click at [304, 582] on button "Filters" at bounding box center [279, 583] width 77 height 34
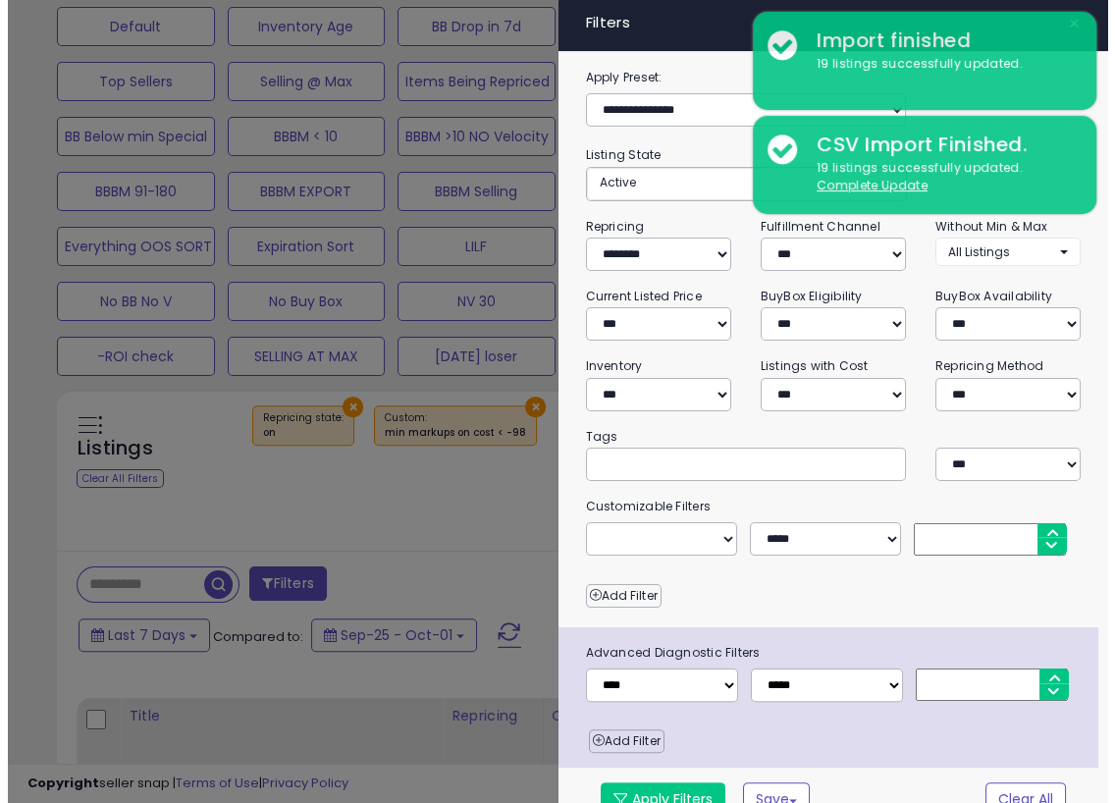
scroll to position [401, 587]
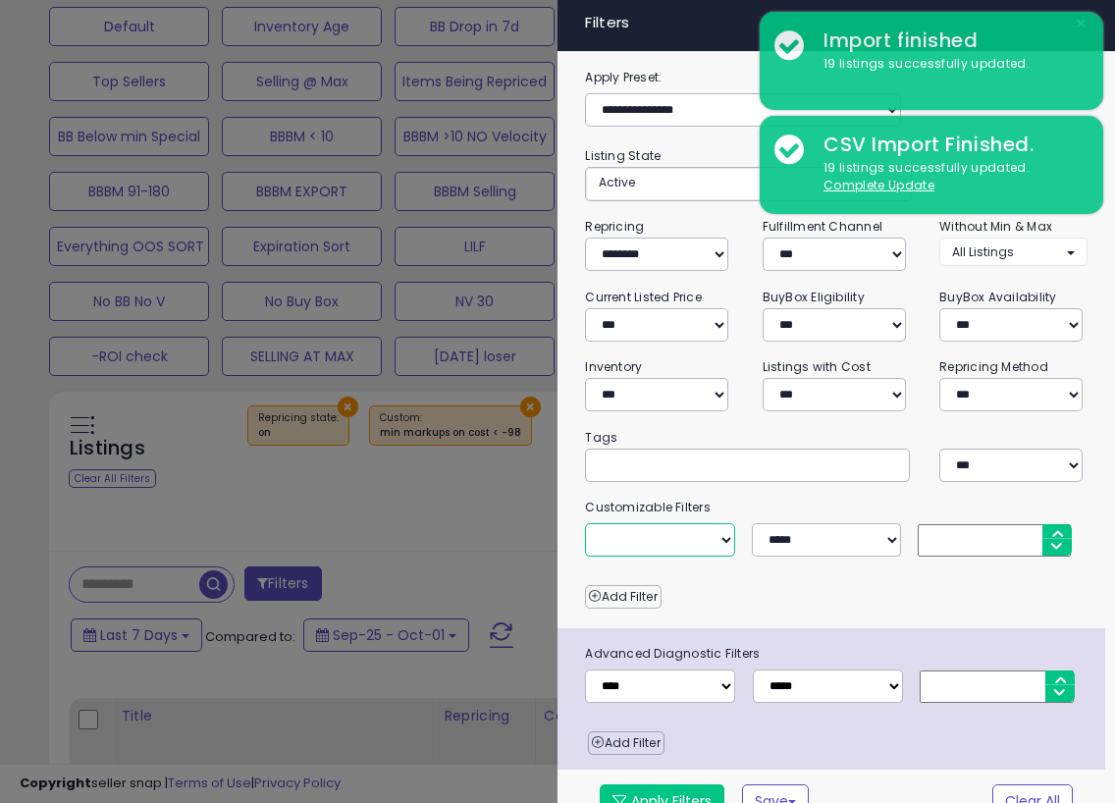
click at [686, 531] on select "**********" at bounding box center [659, 539] width 149 height 33
select select "**********"
click at [585, 523] on select "**********" at bounding box center [659, 539] width 149 height 33
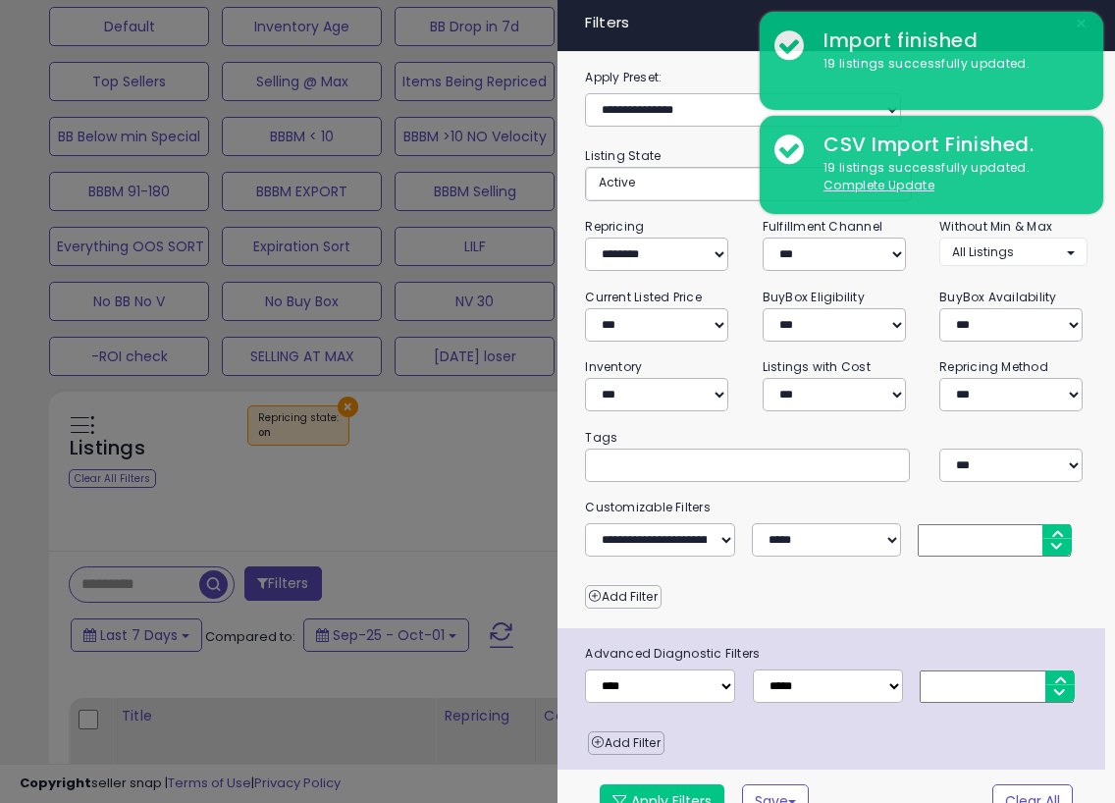
click at [958, 543] on input "number" at bounding box center [994, 540] width 153 height 32
type input "***"
click at [913, 582] on div "Add Filter" at bounding box center [835, 591] width 531 height 33
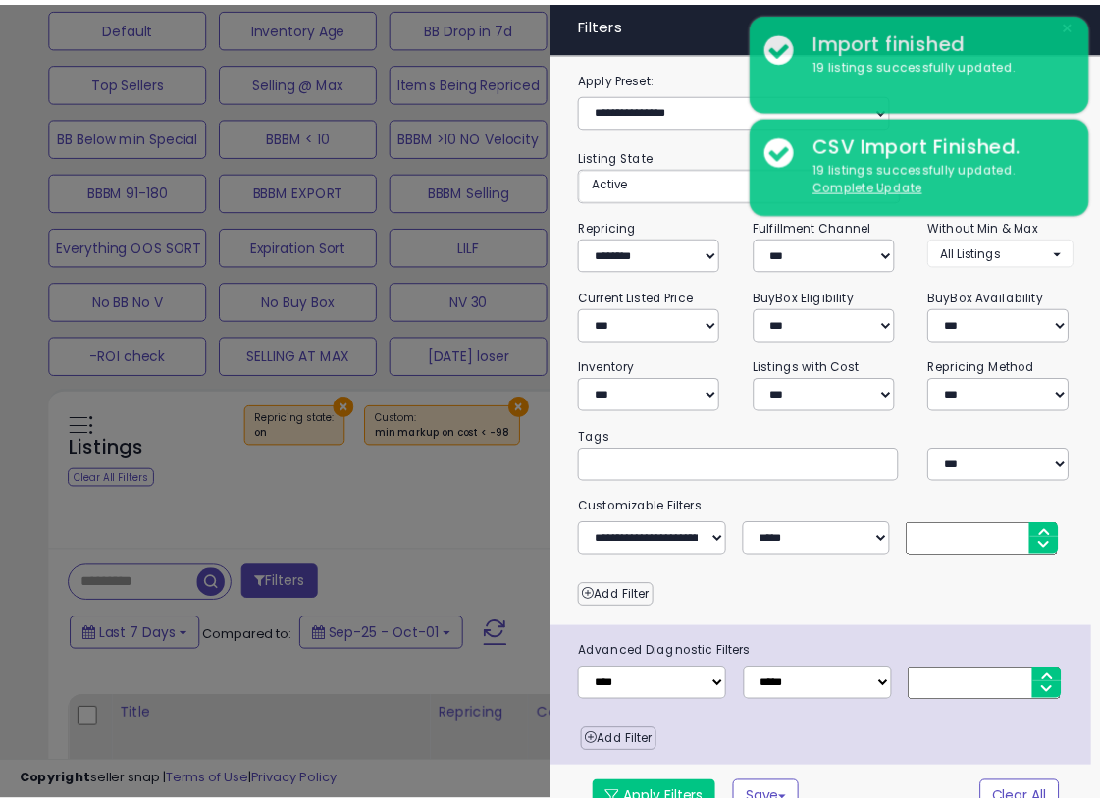
scroll to position [24, 0]
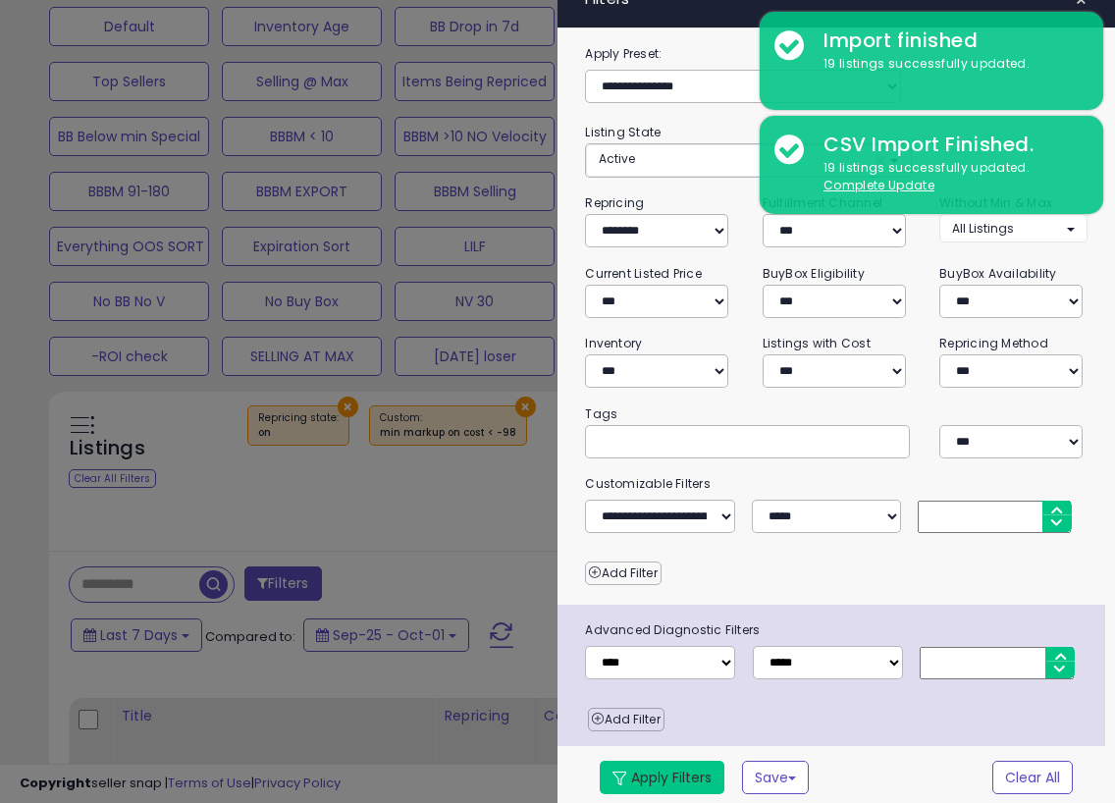
click at [682, 771] on button "Apply Filters" at bounding box center [662, 777] width 125 height 33
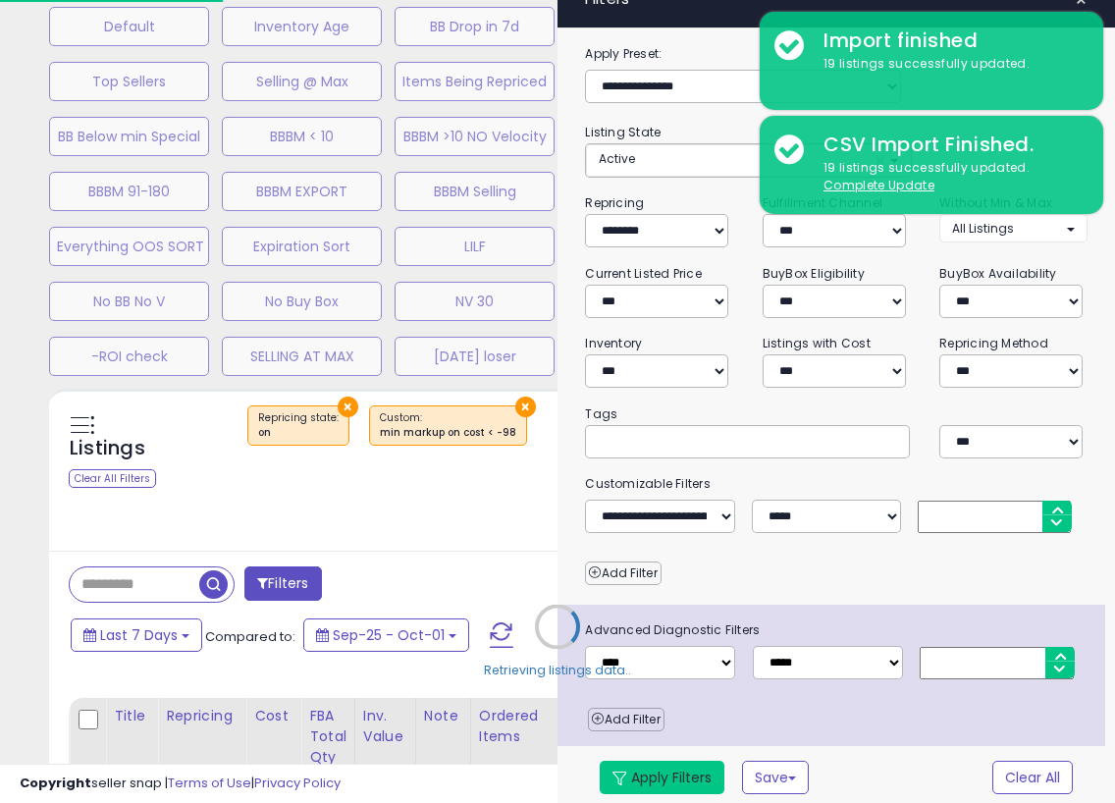
select select "**********"
select select "*"
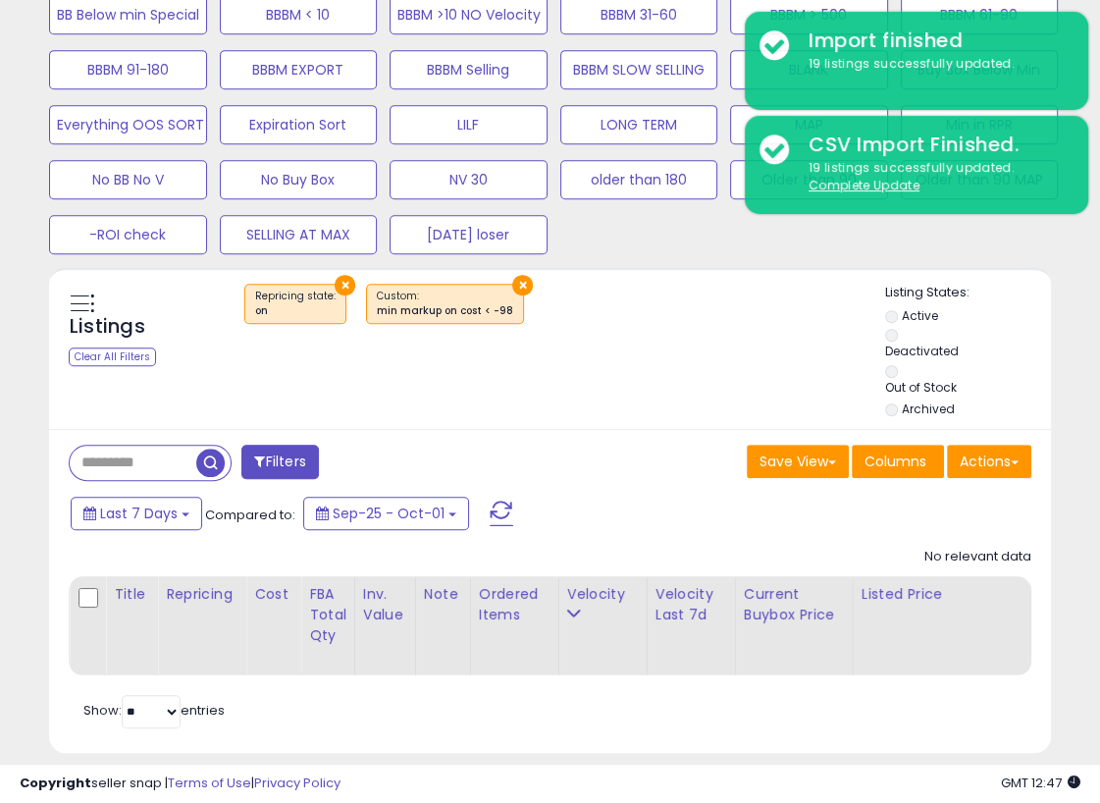
scroll to position [800, 0]
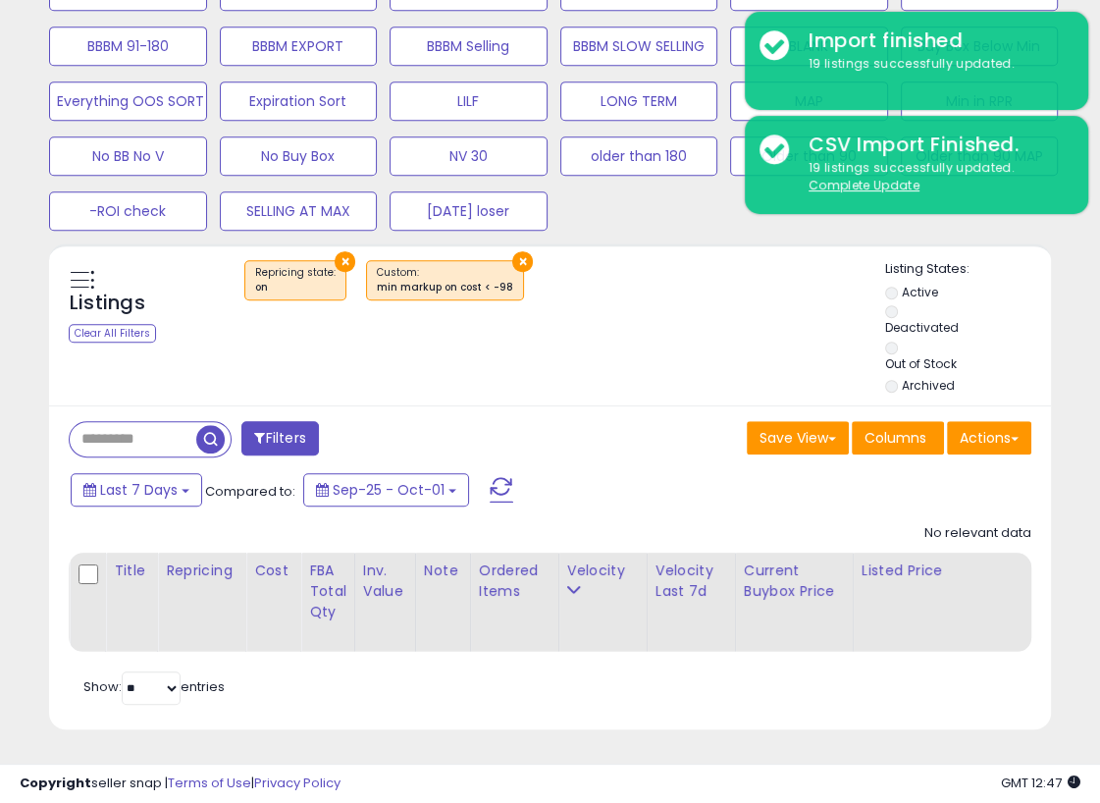
click at [618, 405] on div "Filters Save View Save As New View Update Current View Columns" at bounding box center [550, 567] width 1002 height 324
click at [958, 274] on div "**********" at bounding box center [550, 24] width 1080 height 1457
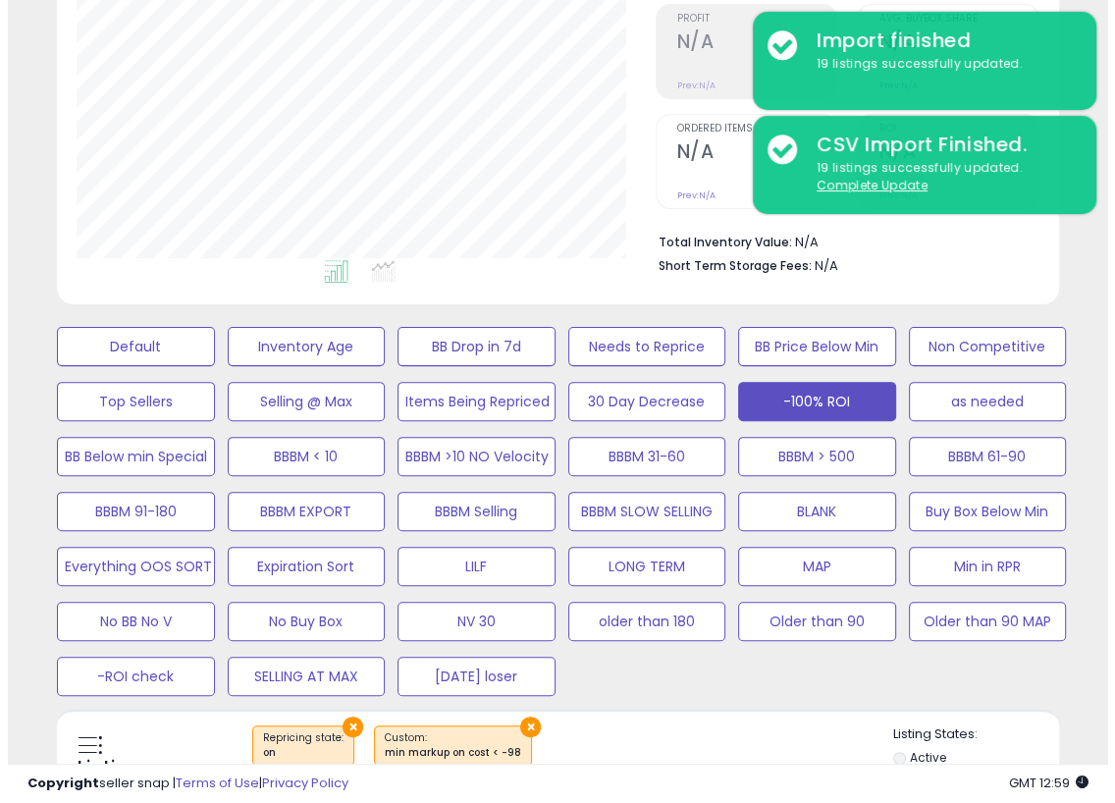
scroll to position [292, 0]
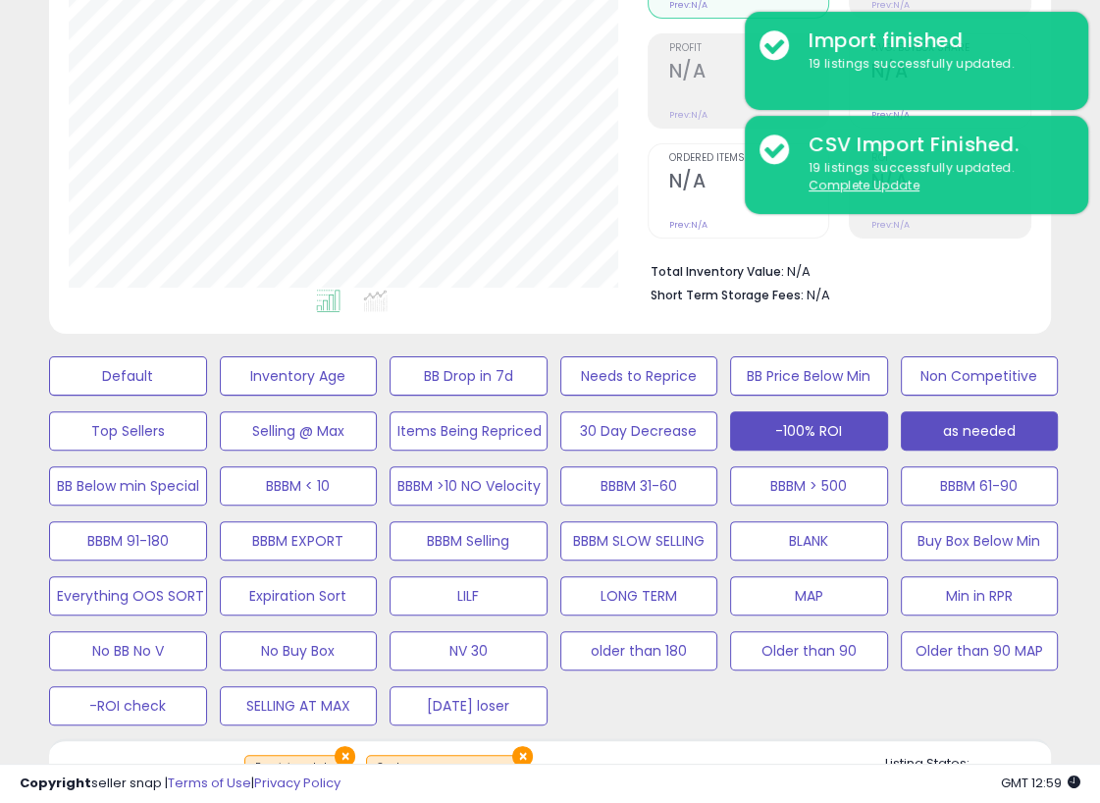
click at [958, 434] on button "as needed" at bounding box center [980, 430] width 158 height 39
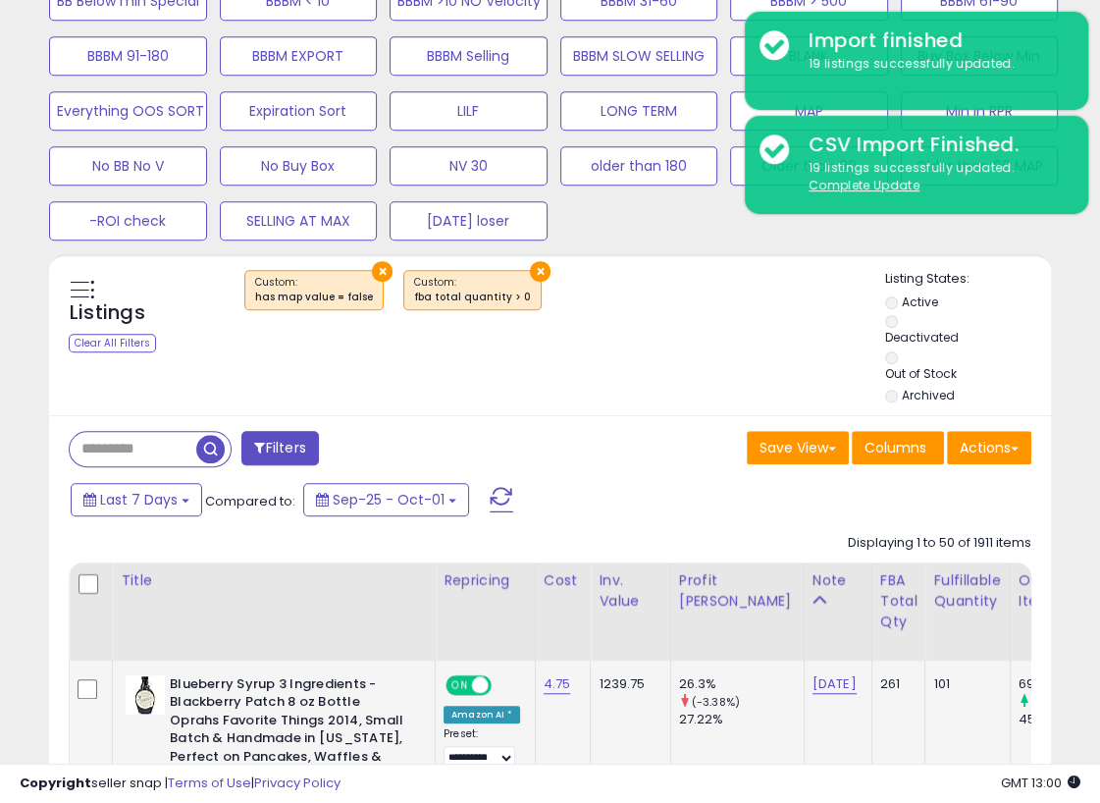
scroll to position [817, 0]
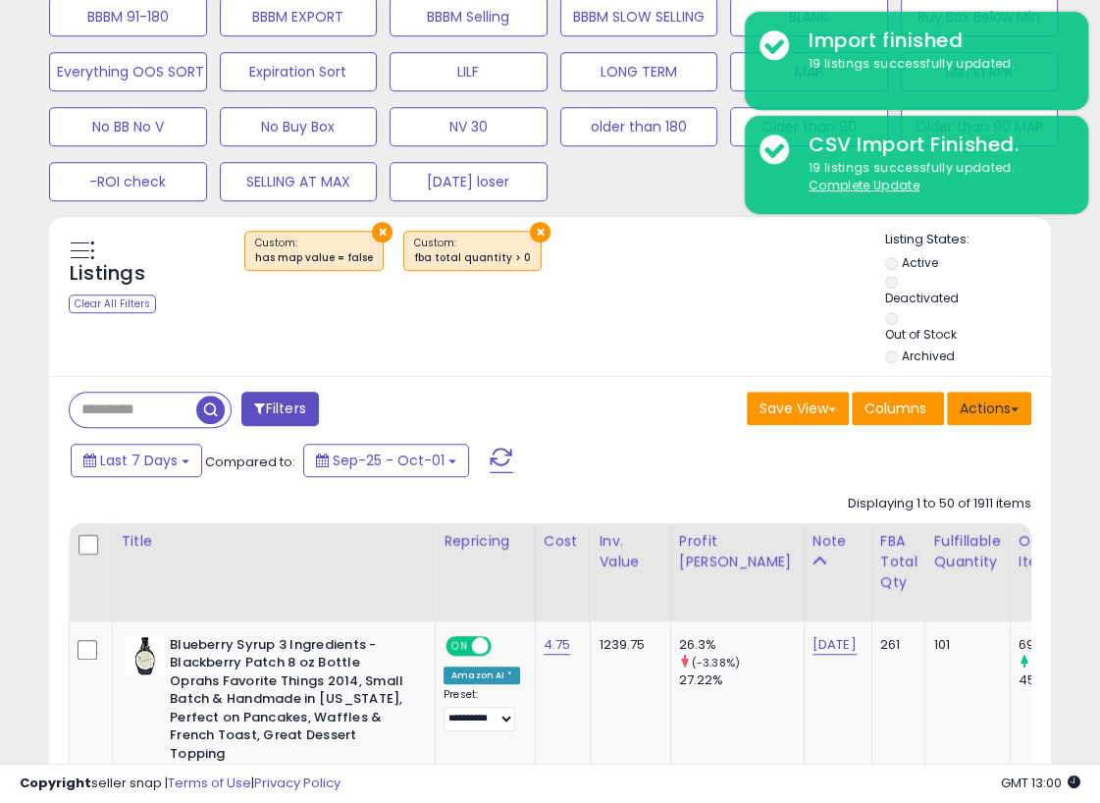
click at [958, 414] on button "Actions" at bounding box center [989, 408] width 84 height 33
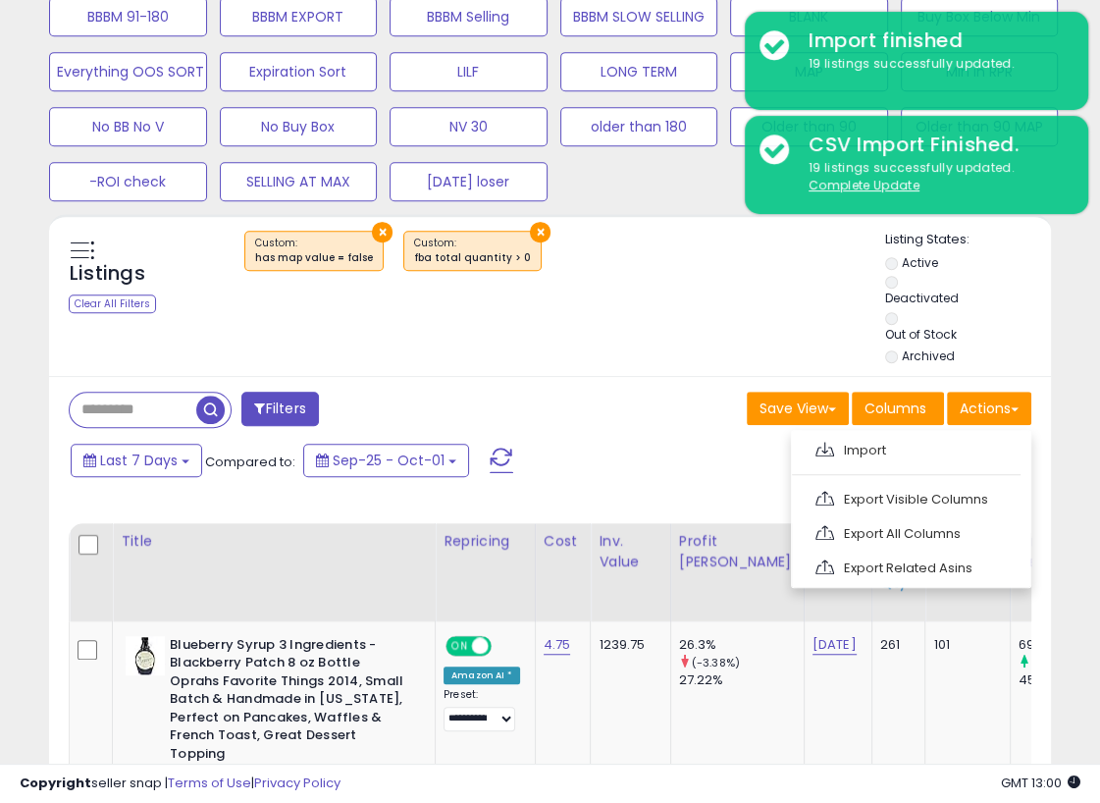
click at [860, 568] on link "Export Related Asins" at bounding box center [909, 568] width 215 height 30
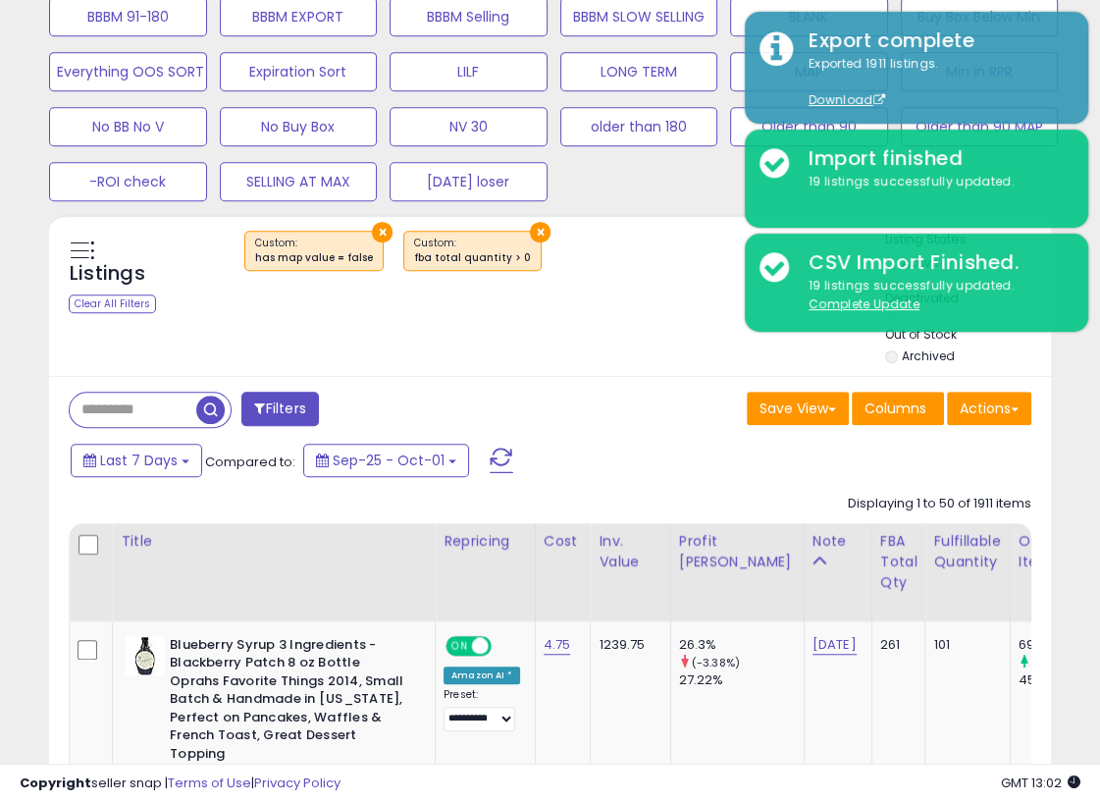
click at [596, 331] on div "Listings Clear All Filters × × Active" at bounding box center [550, 300] width 1002 height 138
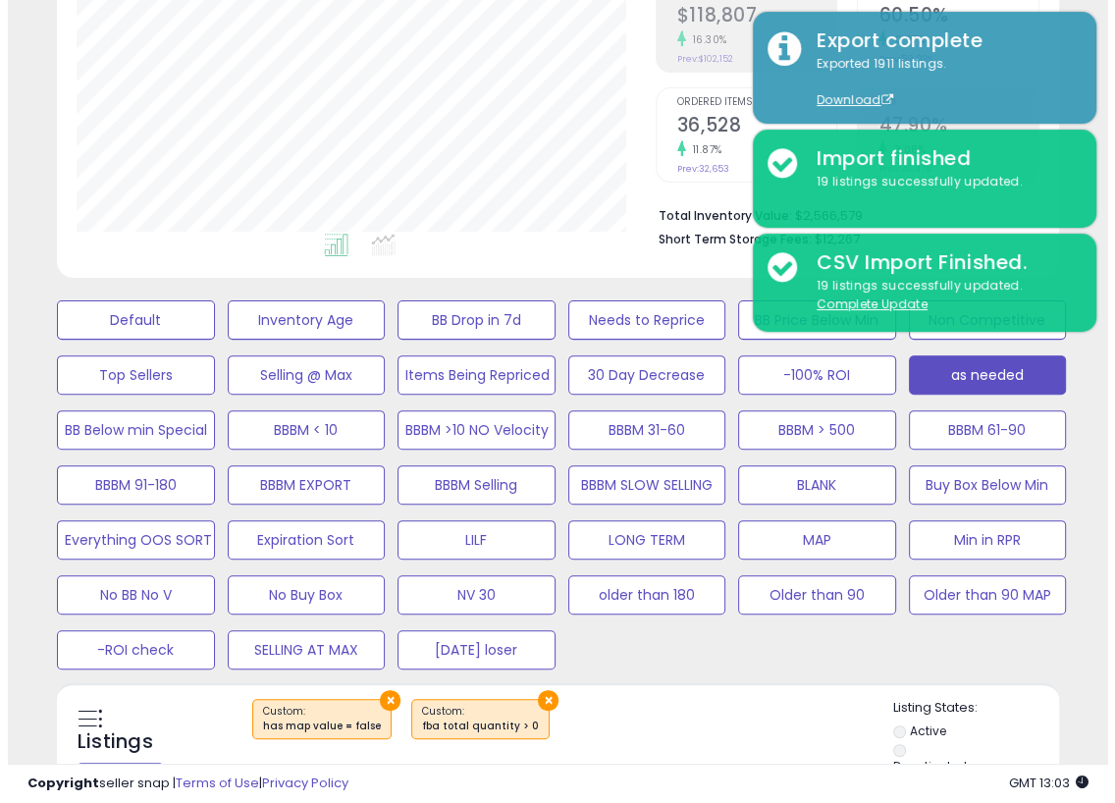
scroll to position [333, 0]
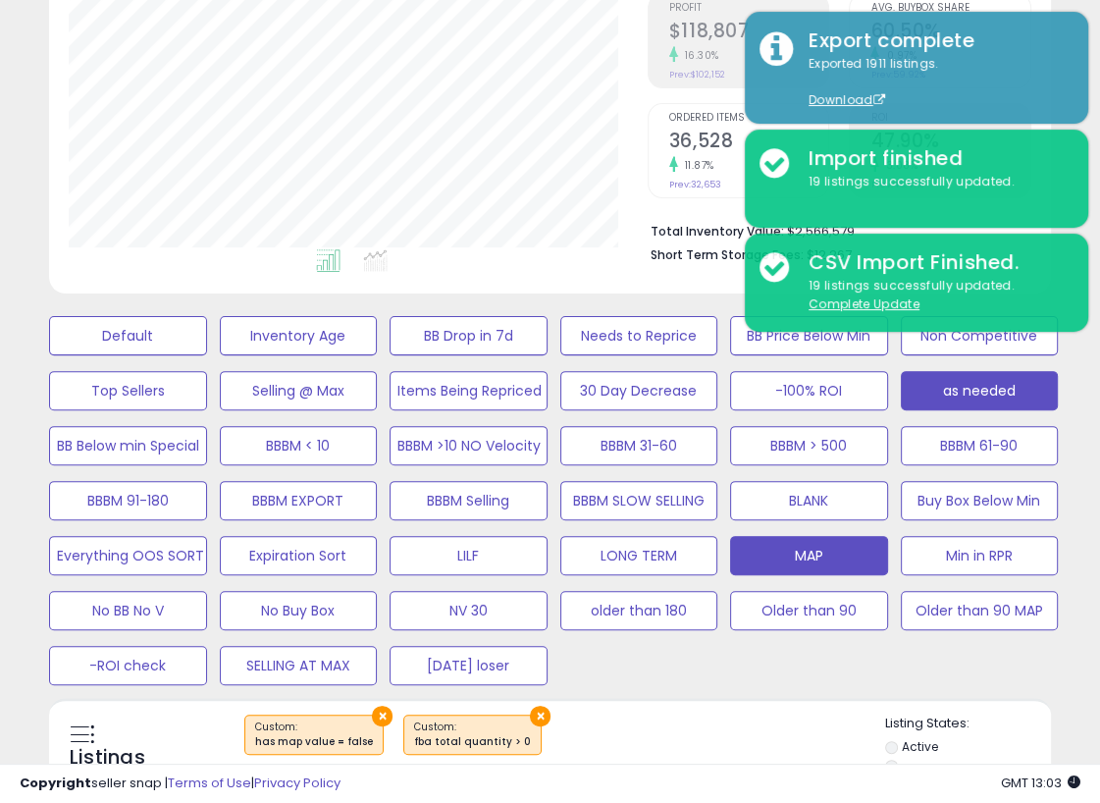
click at [801, 543] on button "MAP" at bounding box center [809, 555] width 158 height 39
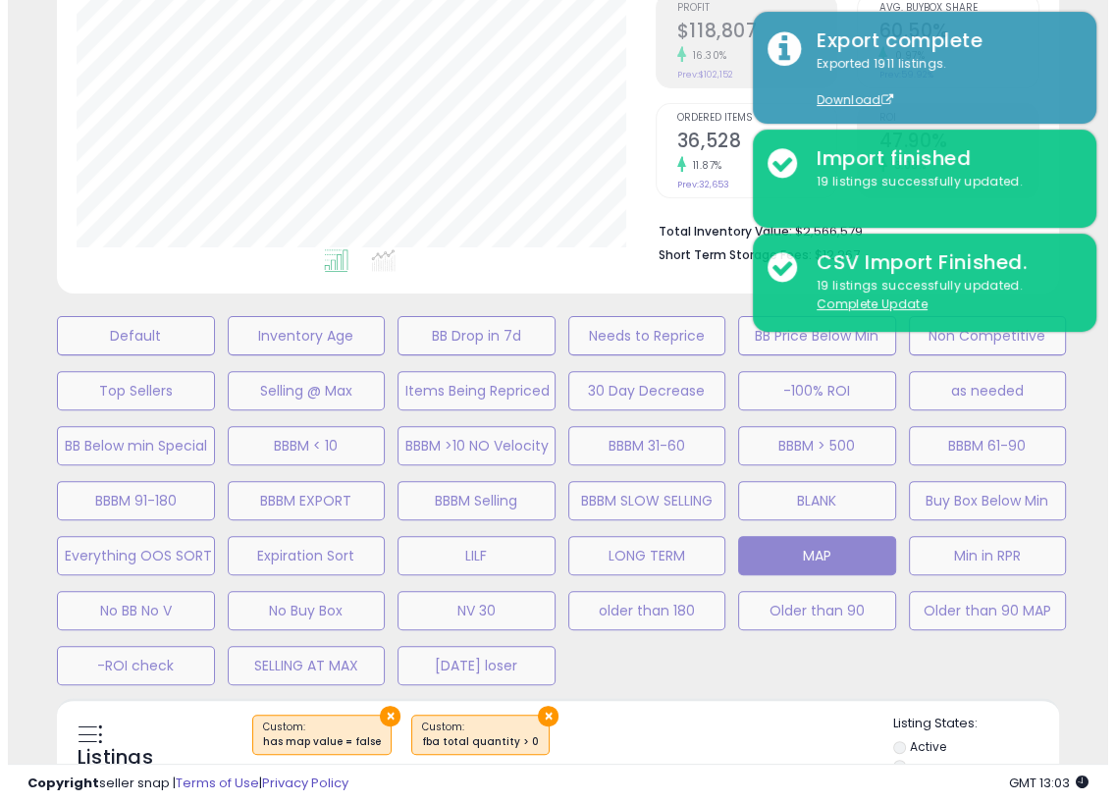
scroll to position [401, 587]
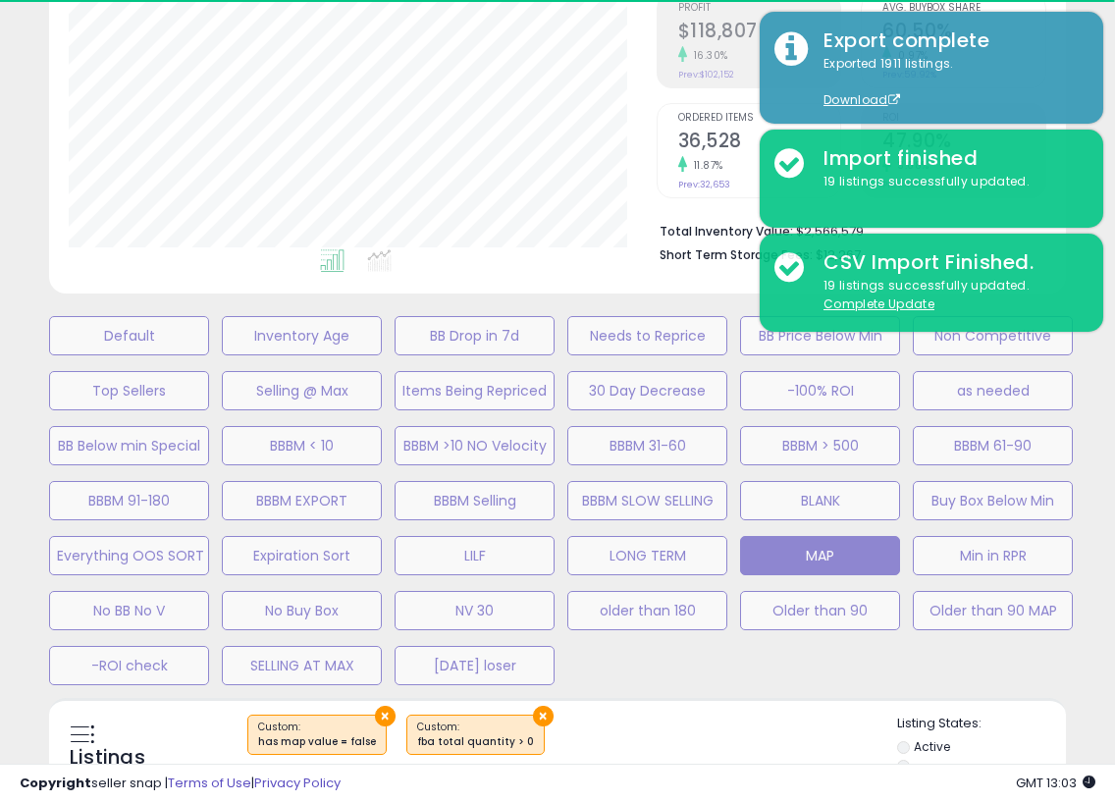
click at [958, 504] on div "**********" at bounding box center [557, 504] width 1115 height 1546
click at [506, 268] on ul at bounding box center [336, 263] width 580 height 35
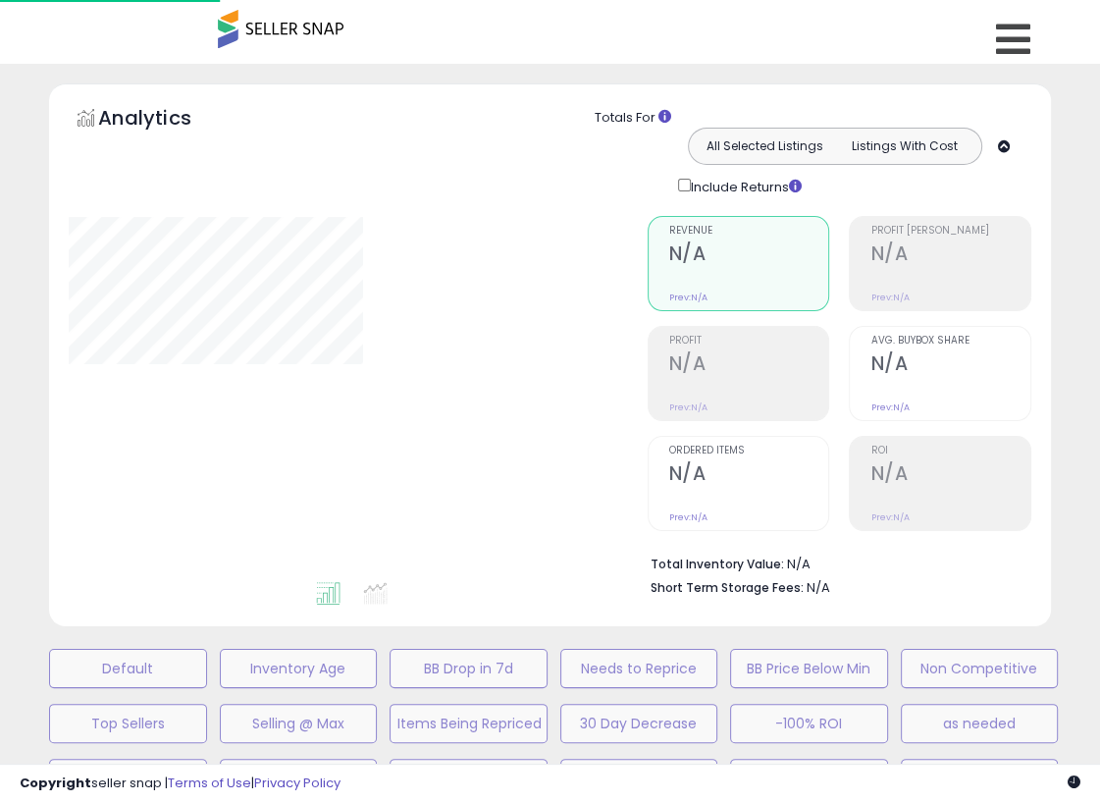
scroll to position [333, 0]
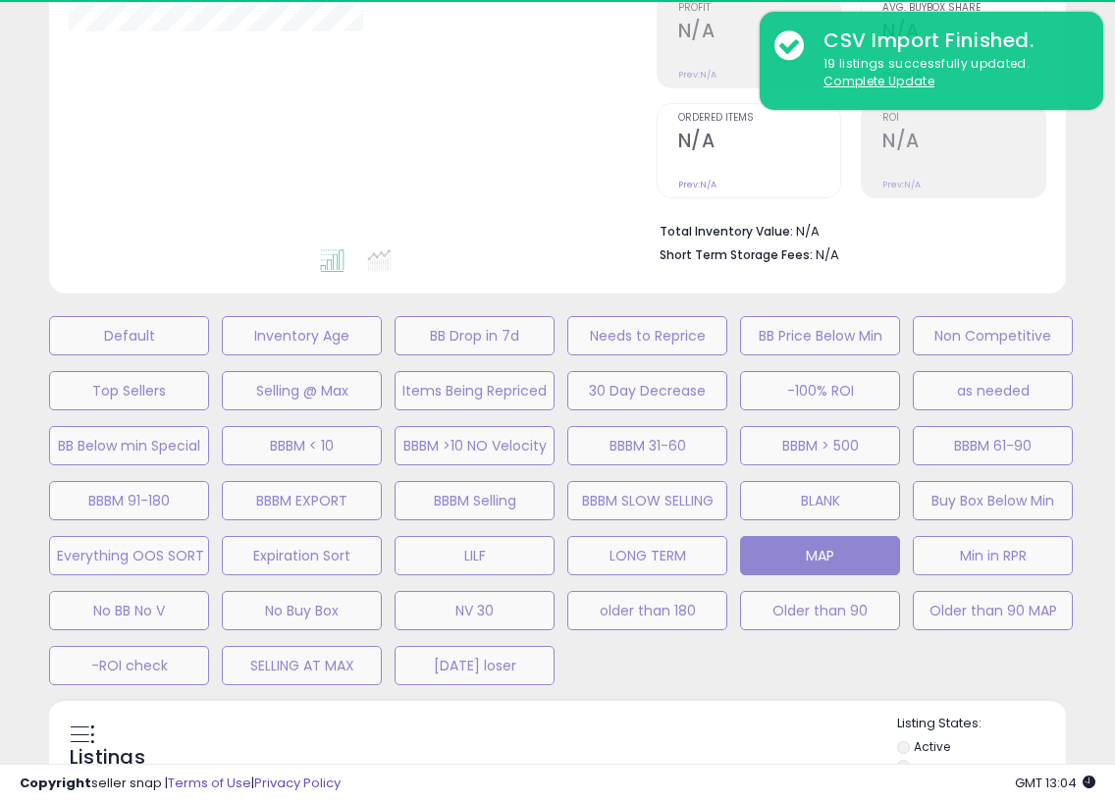
select select "**"
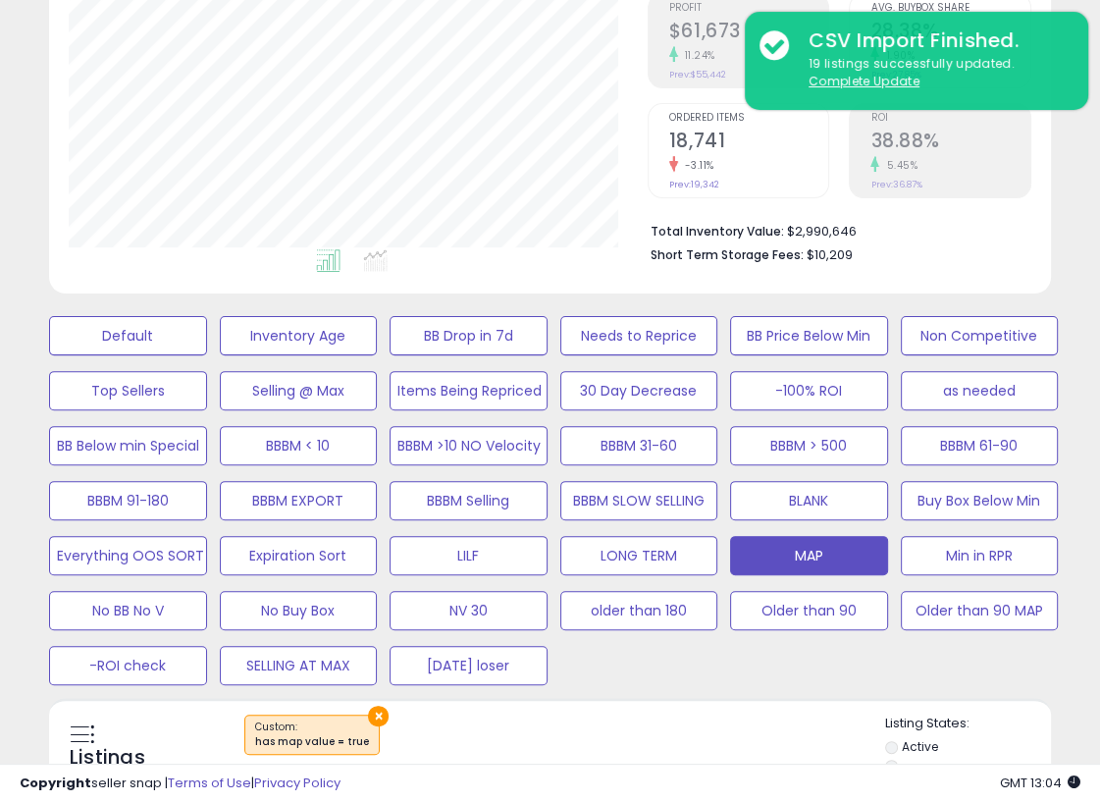
scroll to position [401, 578]
click at [681, 704] on div "Listings Clear All Filters × has map value = true" at bounding box center [550, 779] width 1002 height 162
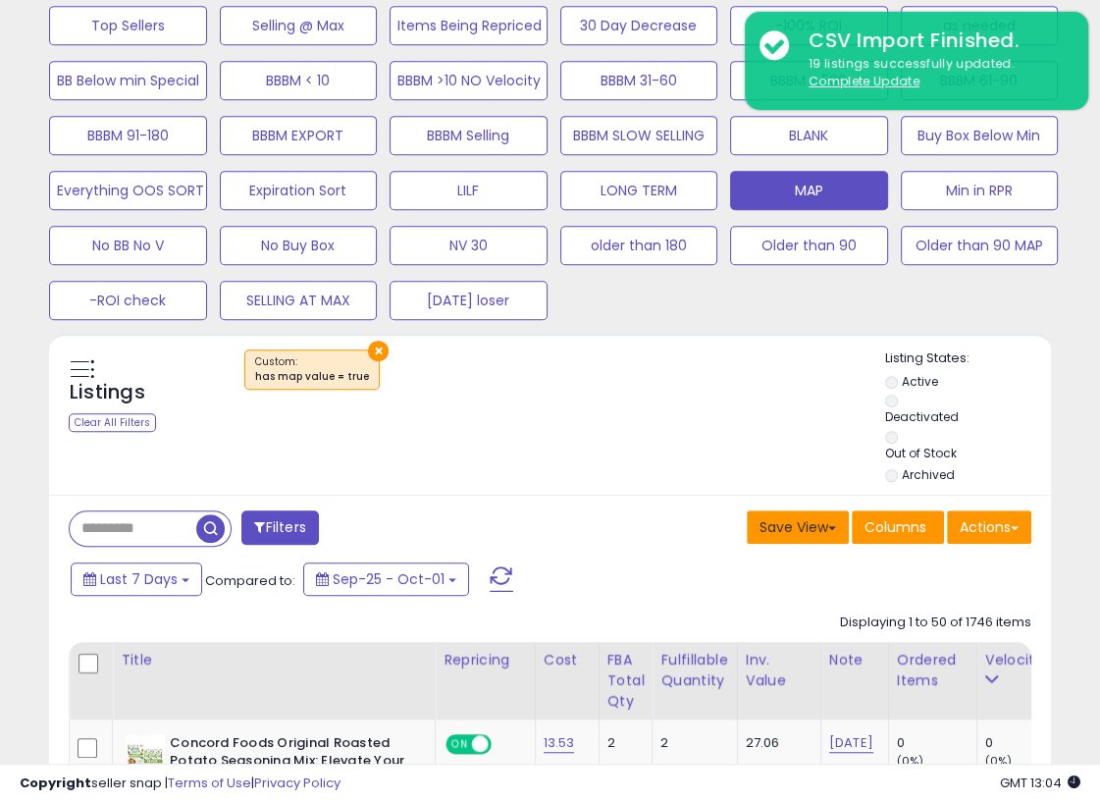
scroll to position [725, 0]
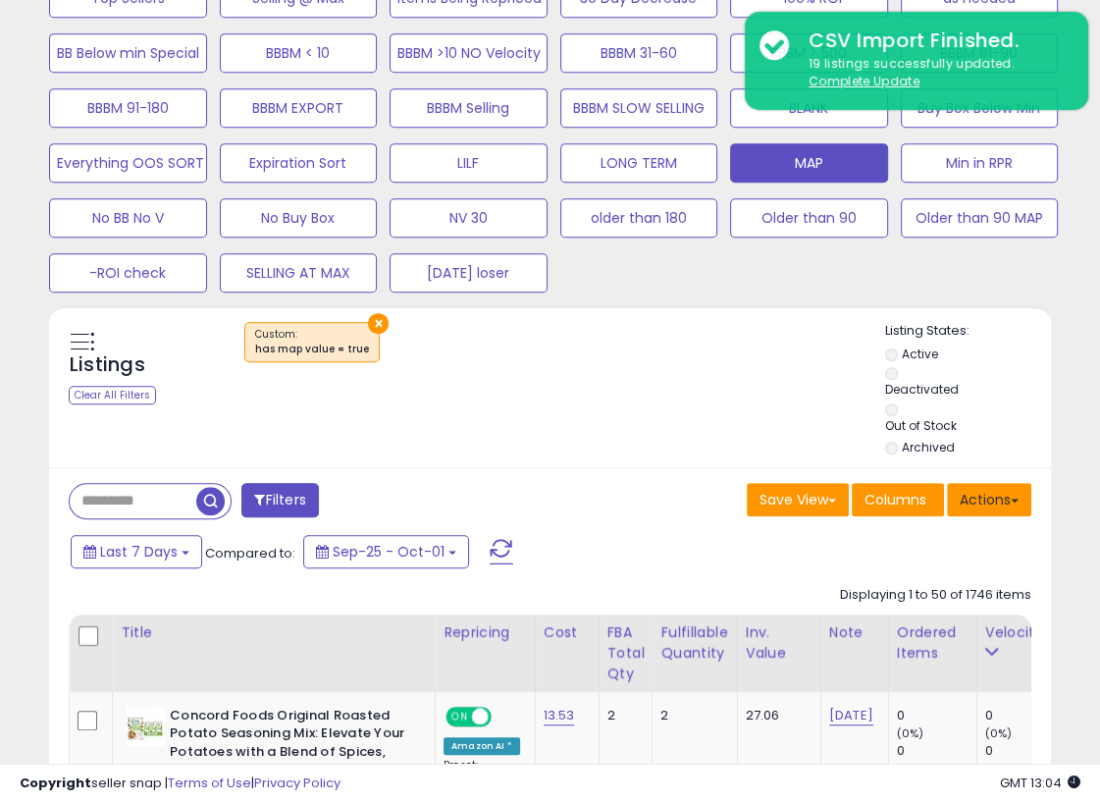
click at [1016, 494] on button "Actions" at bounding box center [989, 499] width 84 height 33
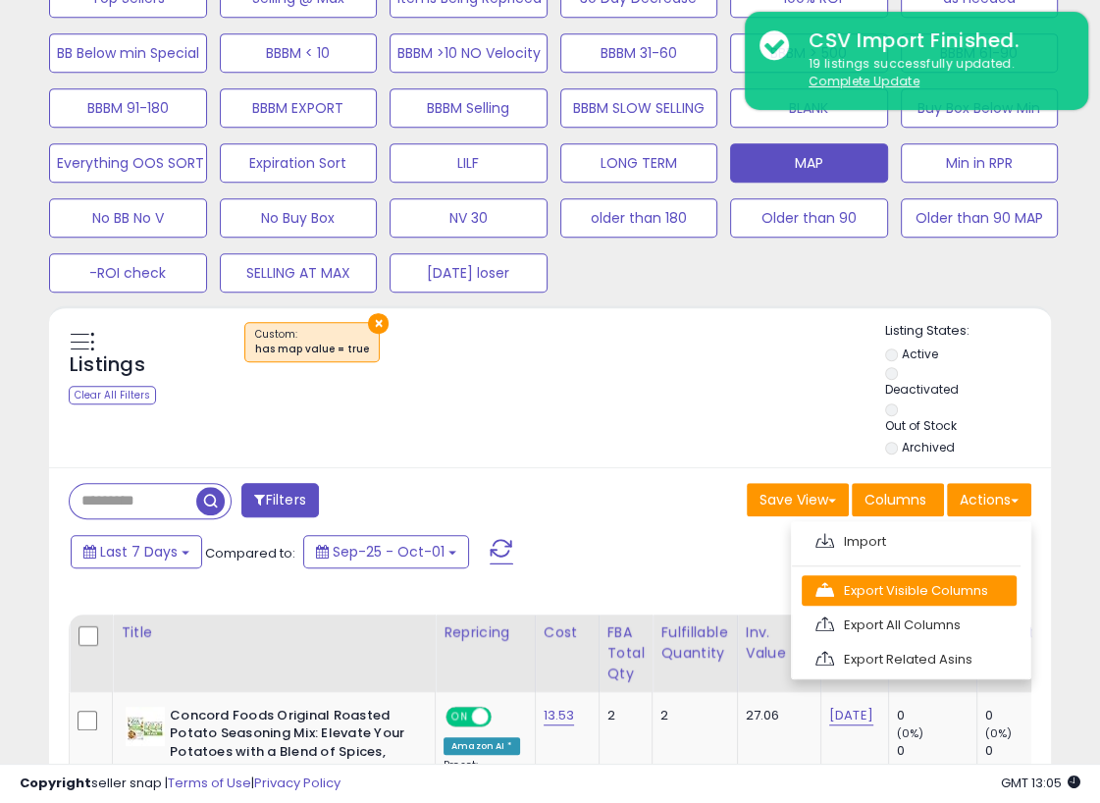
click at [935, 582] on link "Export Visible Columns" at bounding box center [909, 590] width 215 height 30
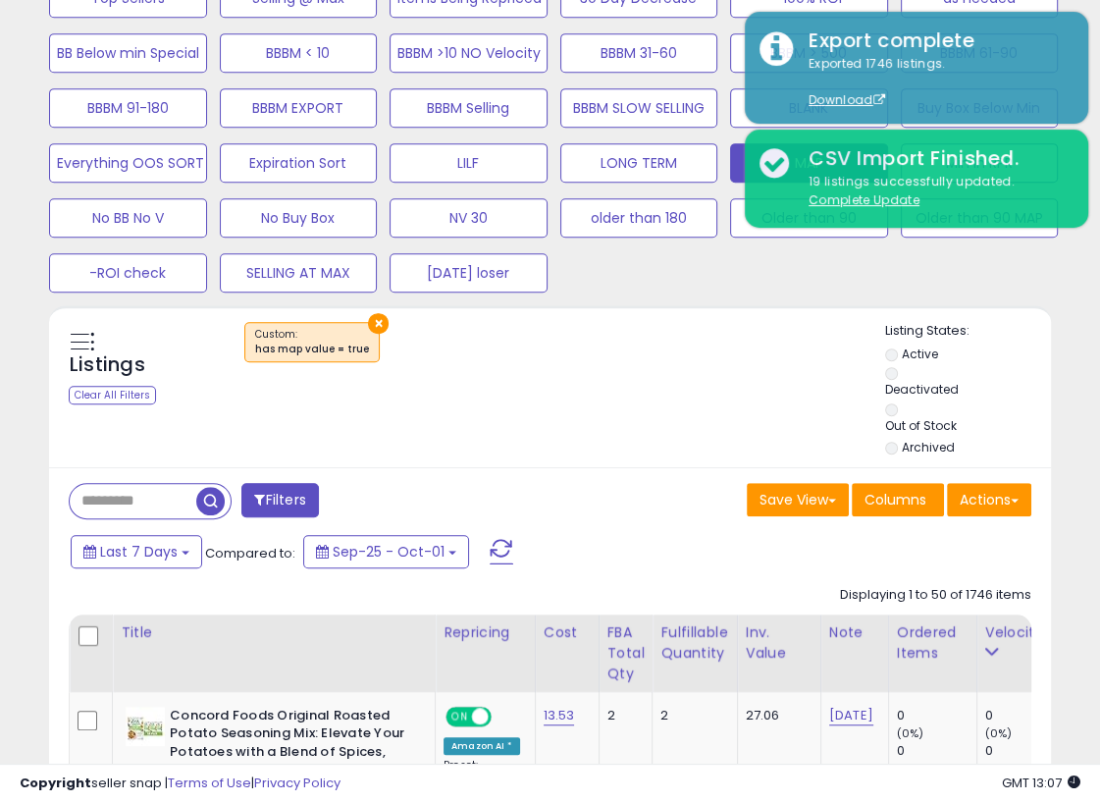
click at [1040, 259] on div "Default Inventory Age BB Drop in 7d Needs to Reprice BB Price Below Min Non Com…" at bounding box center [550, 103] width 1051 height 385
